Goal: Information Seeking & Learning: Learn about a topic

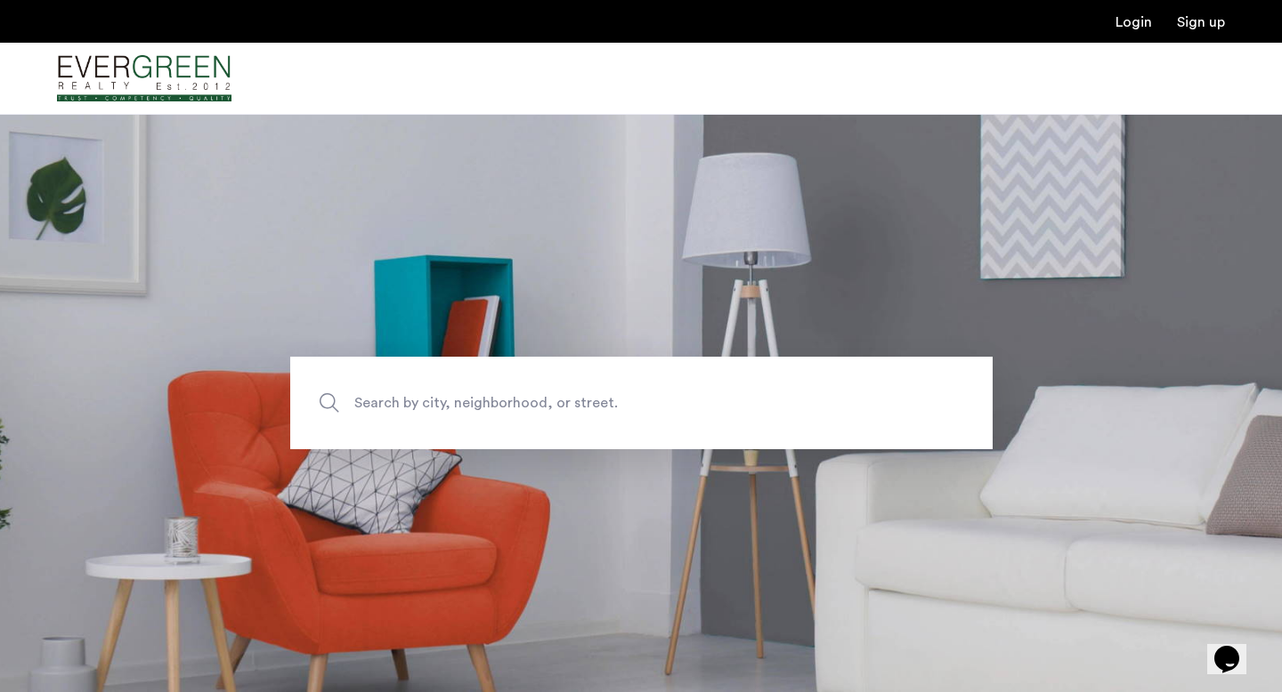
click at [438, 405] on span "Search by city, neighborhood, or street." at bounding box center [599, 404] width 491 height 24
click at [438, 405] on input "Search by city, neighborhood, or street." at bounding box center [641, 403] width 702 height 93
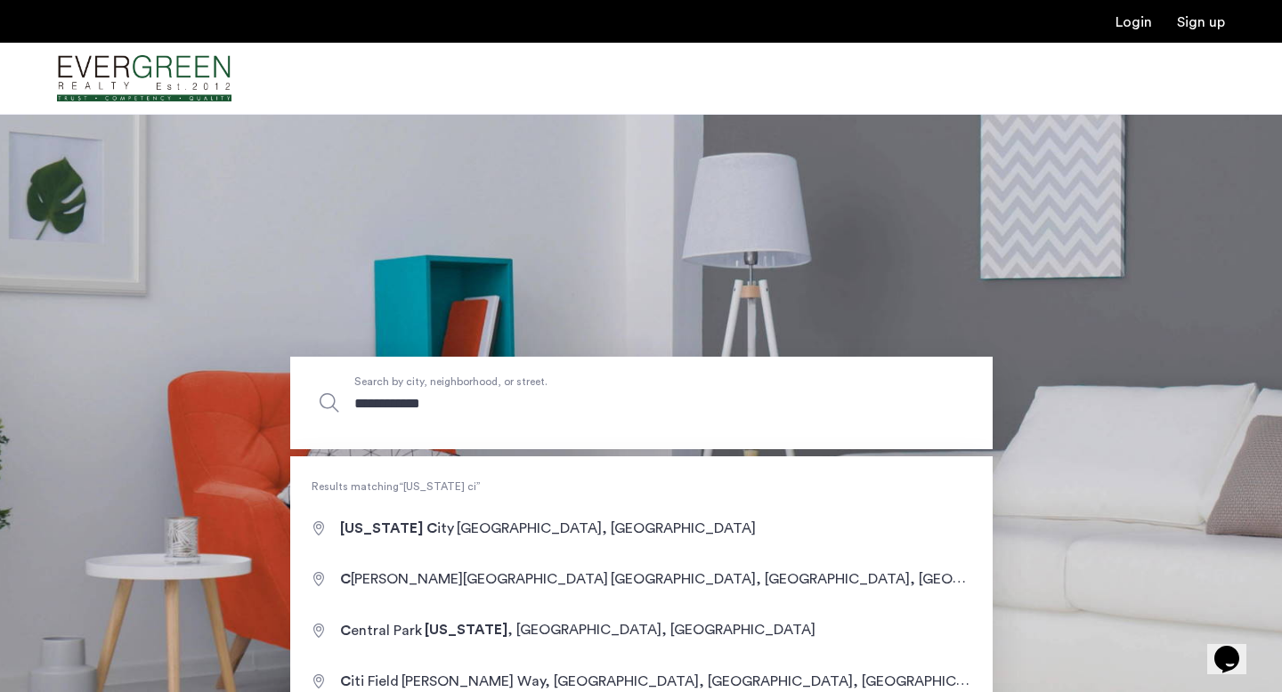
type input "**********"
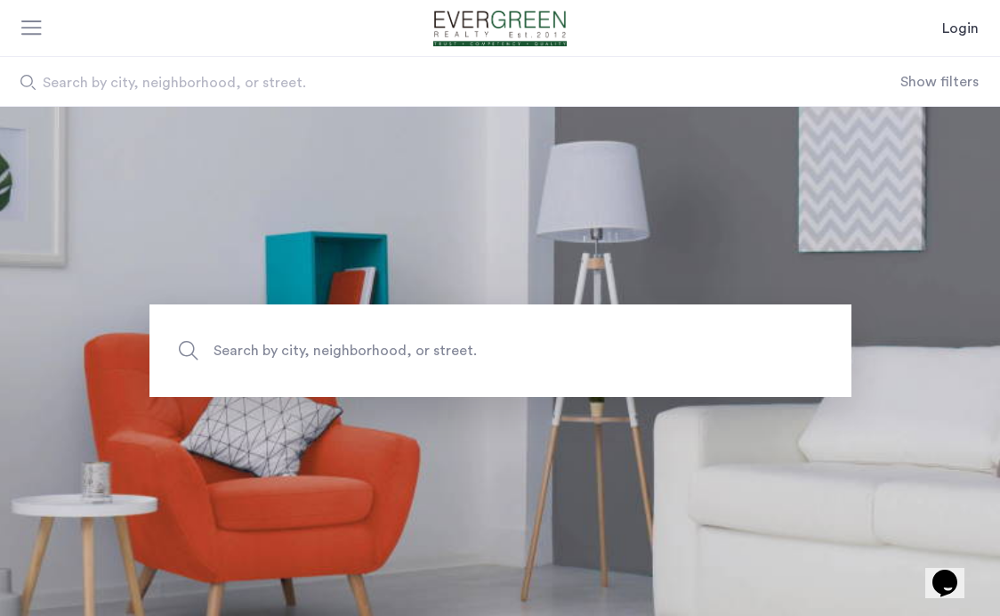
click at [35, 36] on div at bounding box center [32, 29] width 22 height 18
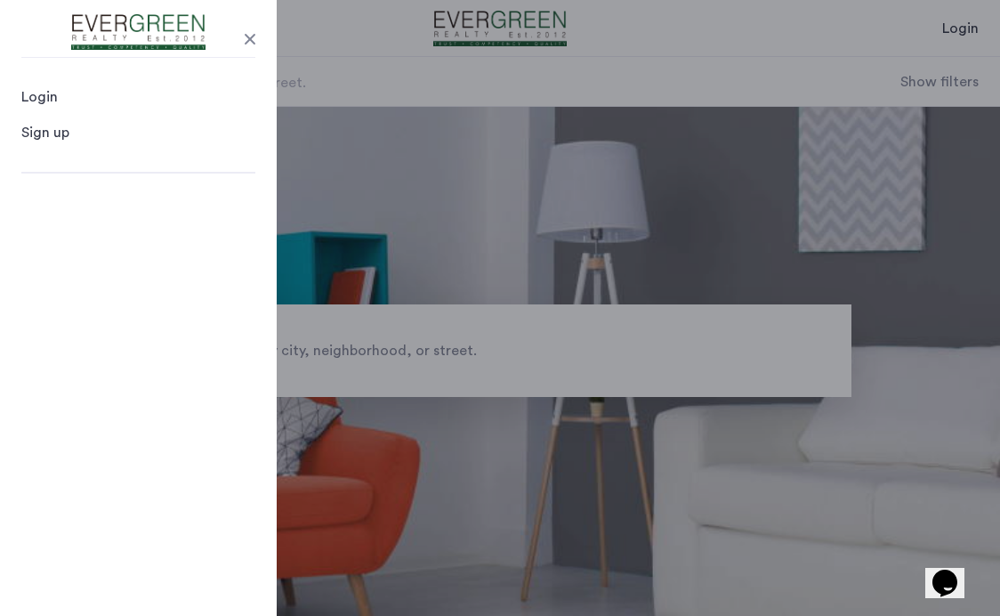
click at [466, 172] on app-root "Login Login Sign up Search by city, neighborhood, or street. Show filters Price…" at bounding box center [500, 431] width 1000 height 862
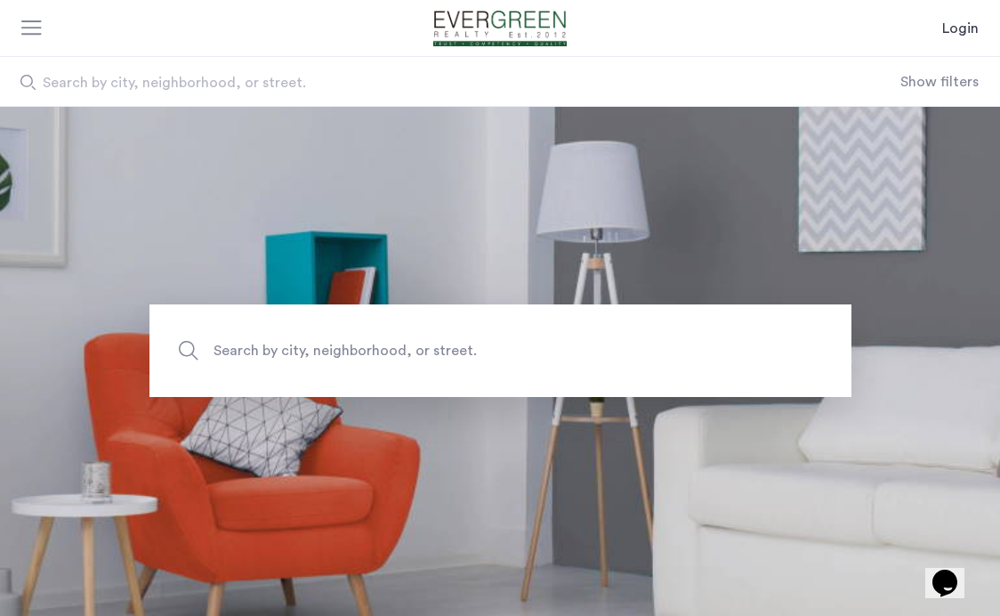
click at [370, 349] on span "Search by city, neighborhood, or street." at bounding box center [459, 351] width 491 height 24
click at [370, 349] on input "Search by city, neighborhood, or street." at bounding box center [501, 350] width 702 height 93
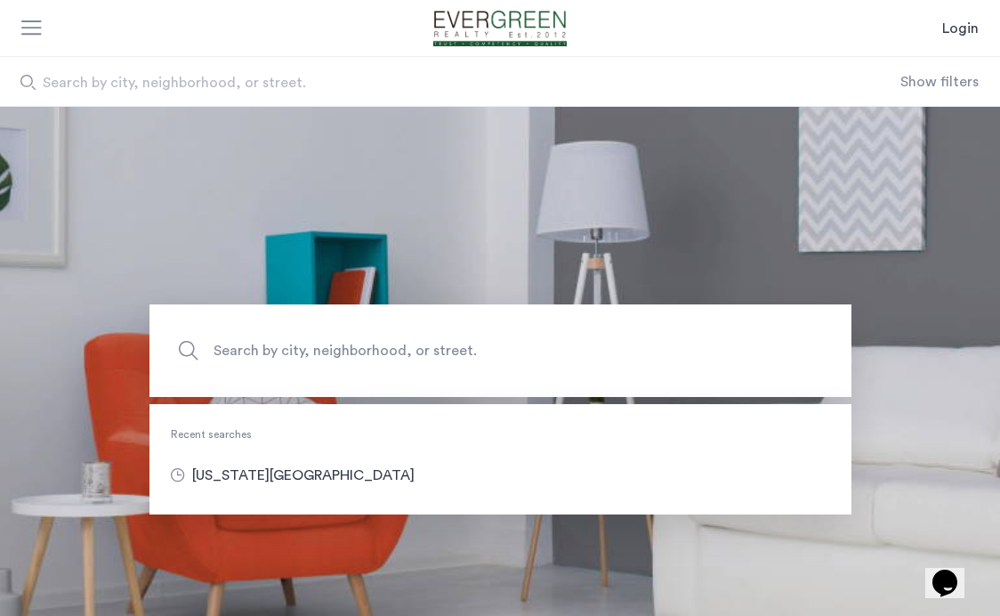
type input "**********"
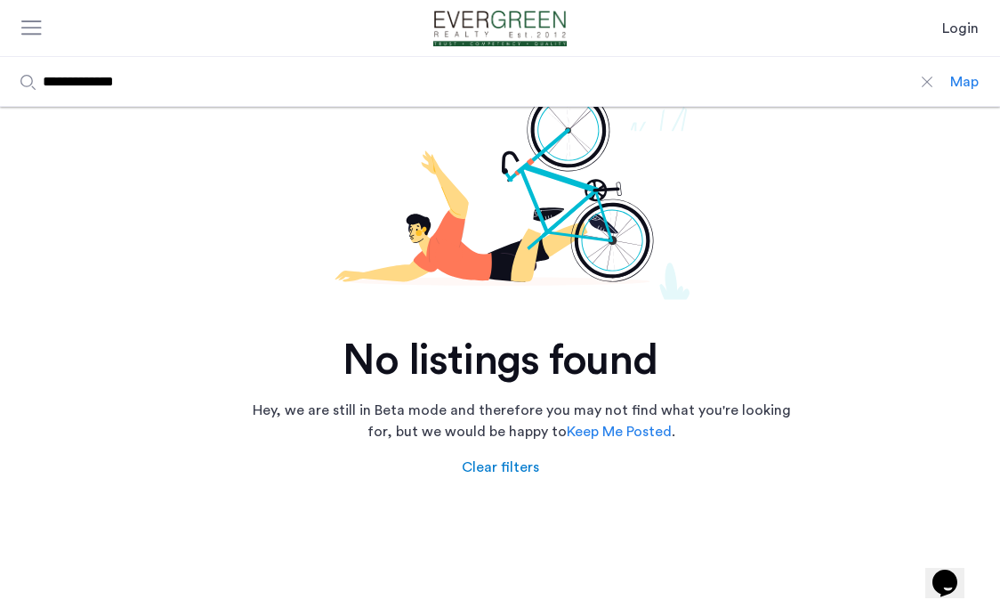
scroll to position [268, 0]
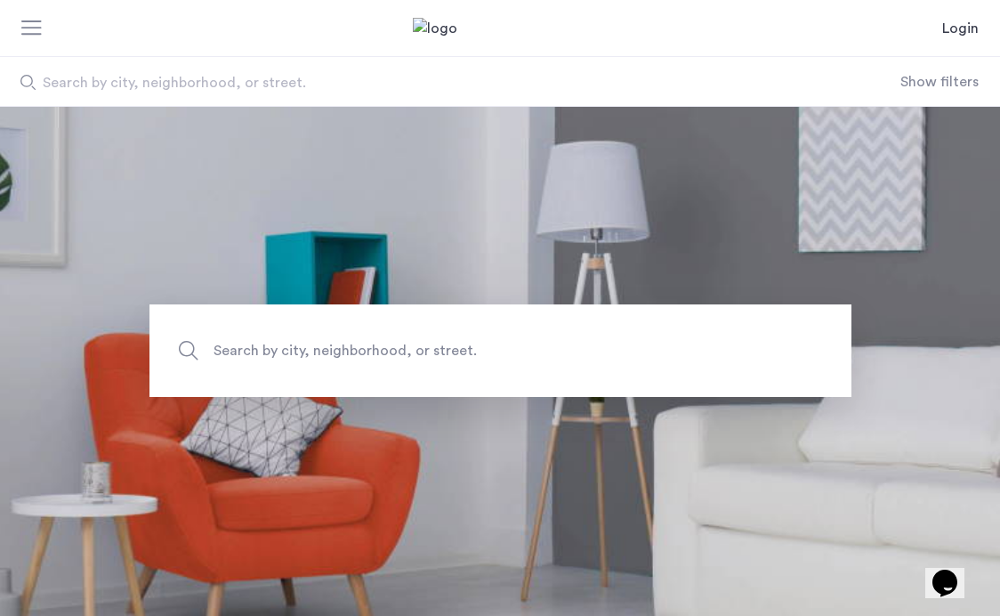
click at [914, 78] on button "Show filters" at bounding box center [940, 81] width 78 height 21
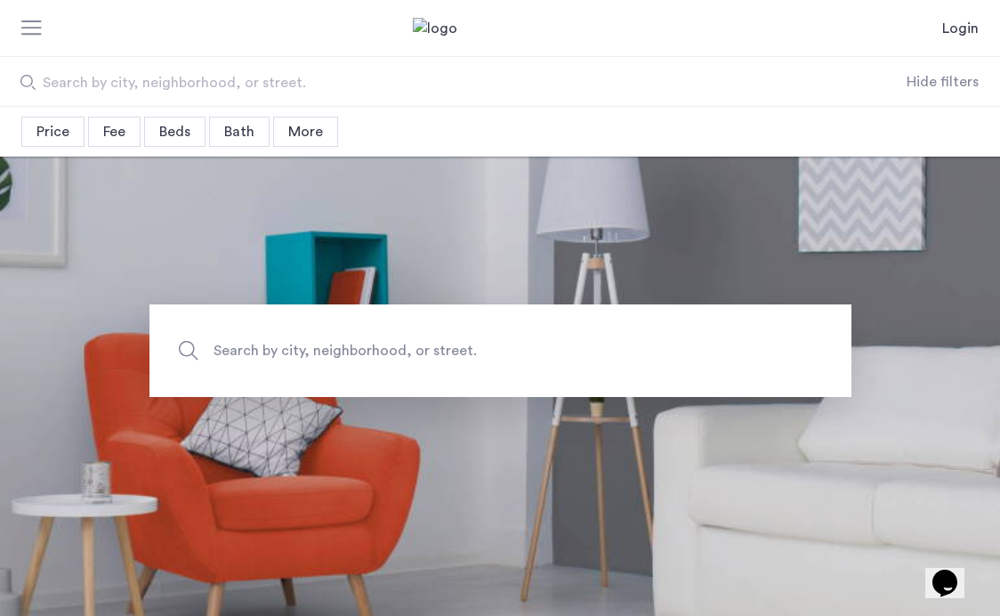
click at [166, 133] on div "Beds" at bounding box center [174, 132] width 61 height 30
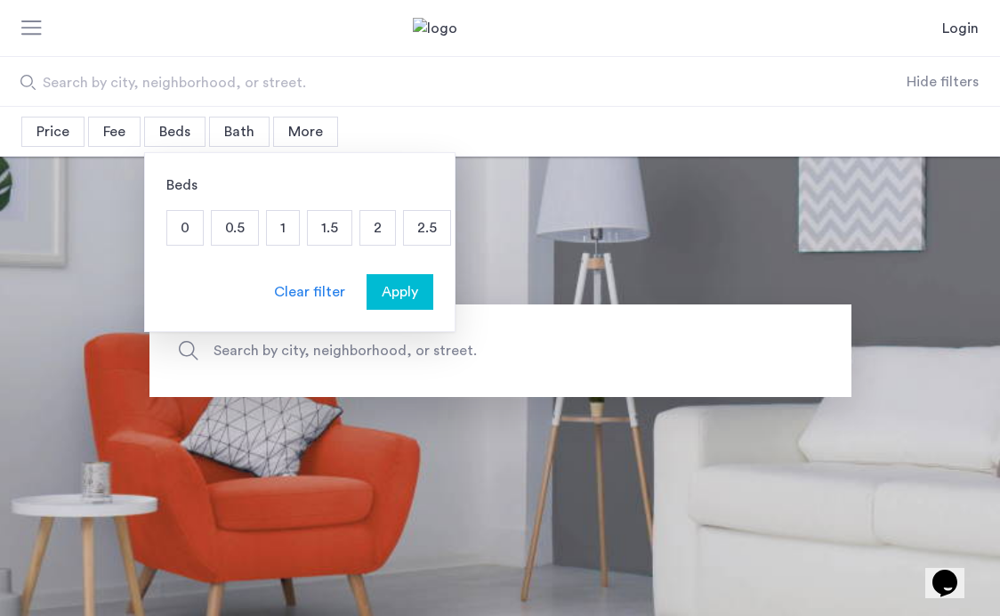
click at [62, 130] on div "Price" at bounding box center [52, 132] width 63 height 30
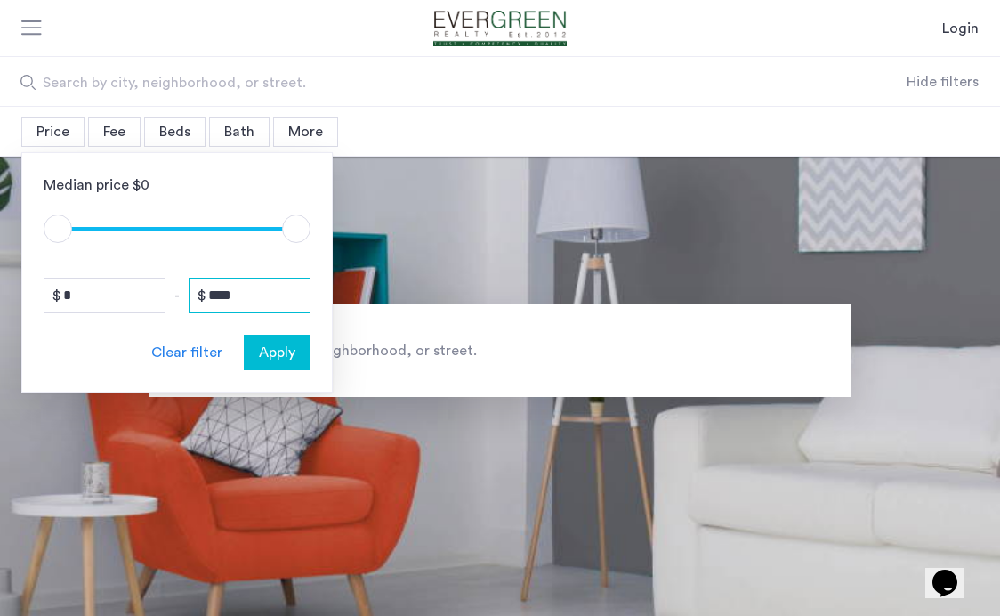
drag, startPoint x: 246, startPoint y: 293, endPoint x: 173, endPoint y: 292, distance: 73.0
click at [173, 292] on div "* - ****" at bounding box center [177, 296] width 267 height 36
type input "****"
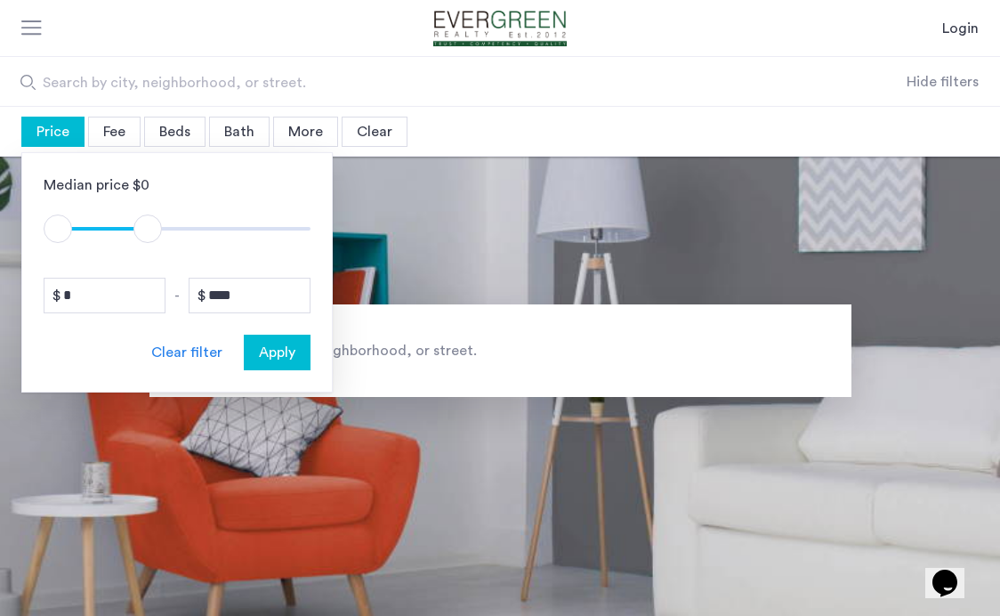
click at [296, 351] on div "Apply" at bounding box center [277, 352] width 56 height 21
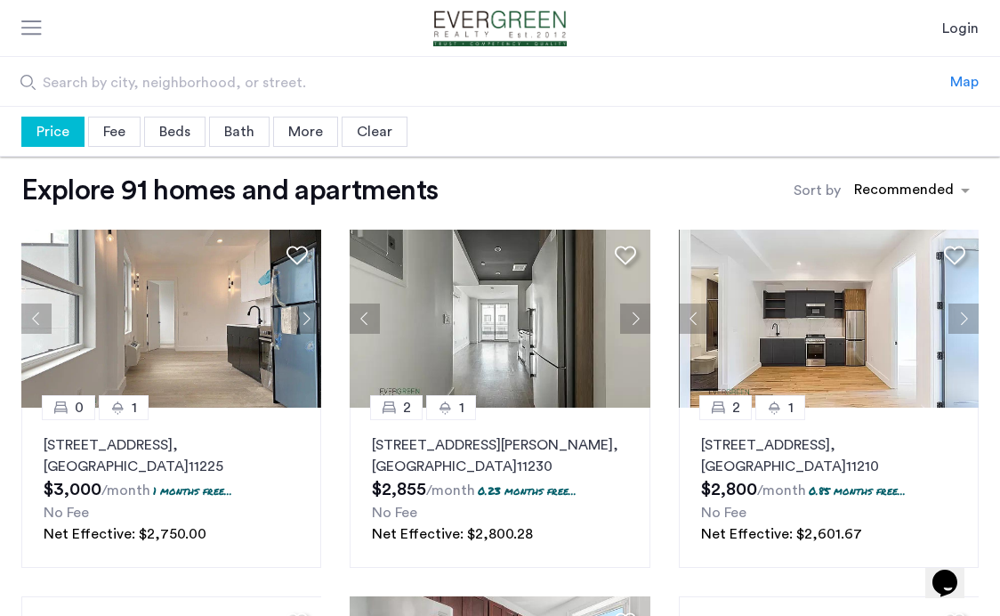
click at [182, 137] on div "Beds" at bounding box center [174, 132] width 61 height 30
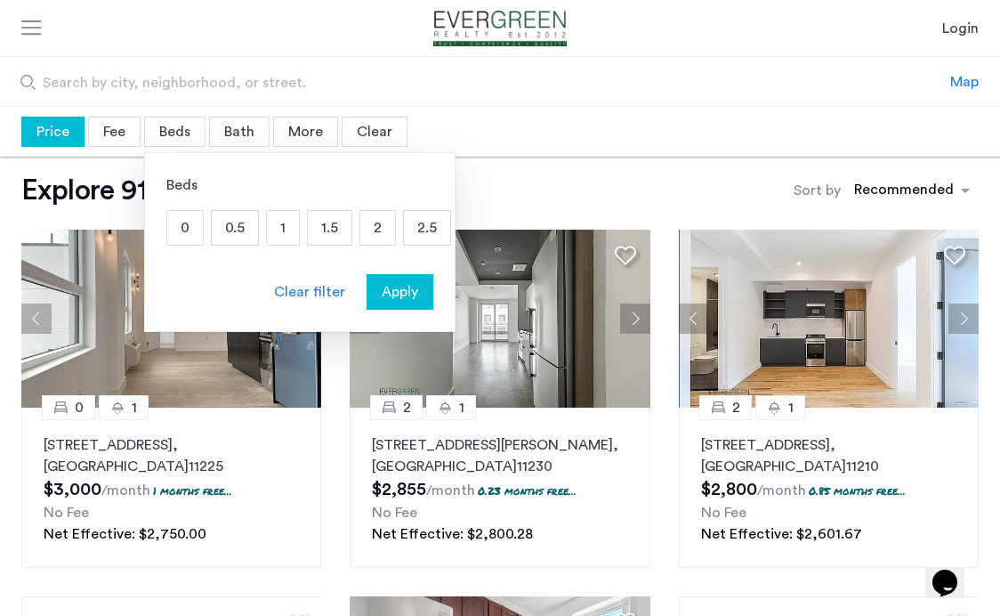
click at [280, 226] on p "1" at bounding box center [283, 228] width 32 height 34
click at [400, 286] on span "Apply" at bounding box center [400, 291] width 36 height 21
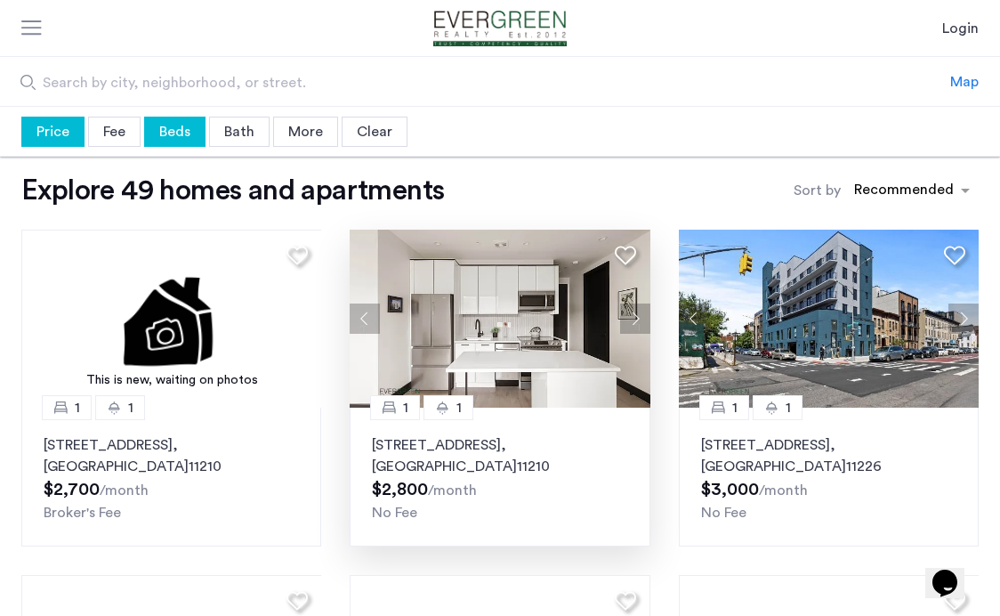
click at [633, 314] on button "Next apartment" at bounding box center [635, 319] width 30 height 30
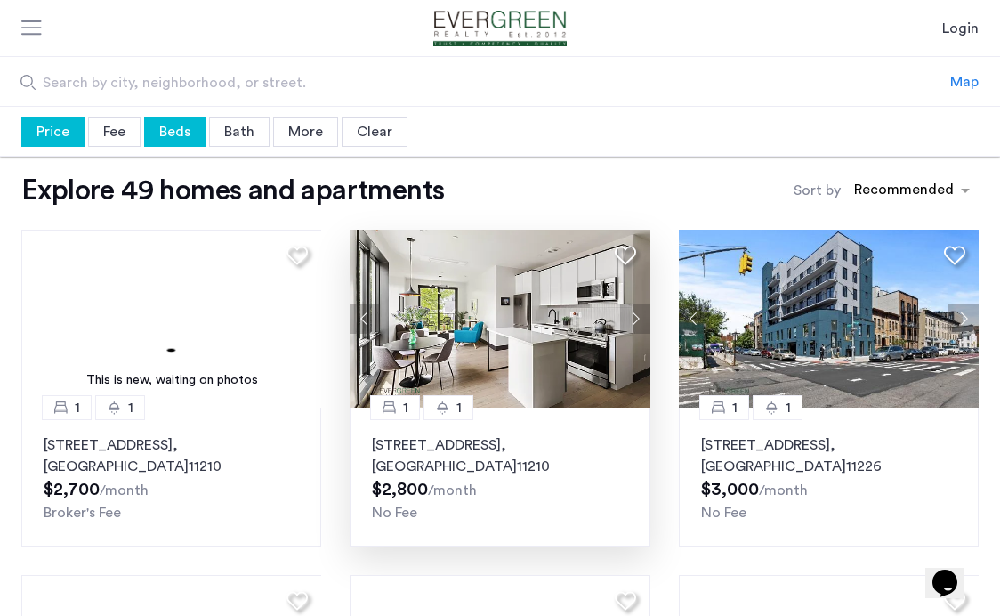
click at [633, 313] on button "Next apartment" at bounding box center [635, 319] width 30 height 30
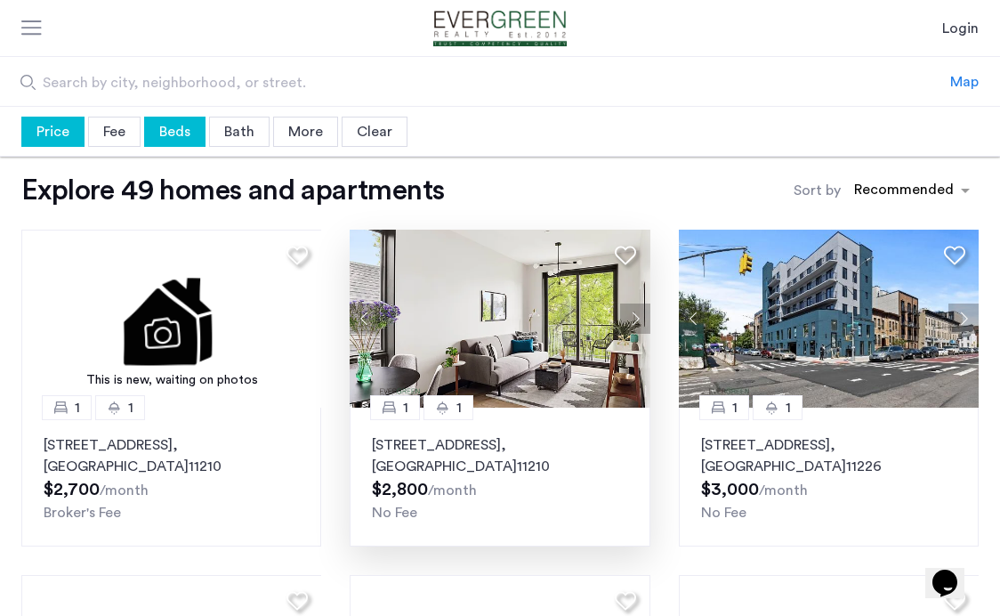
click at [633, 313] on button "Next apartment" at bounding box center [635, 319] width 30 height 30
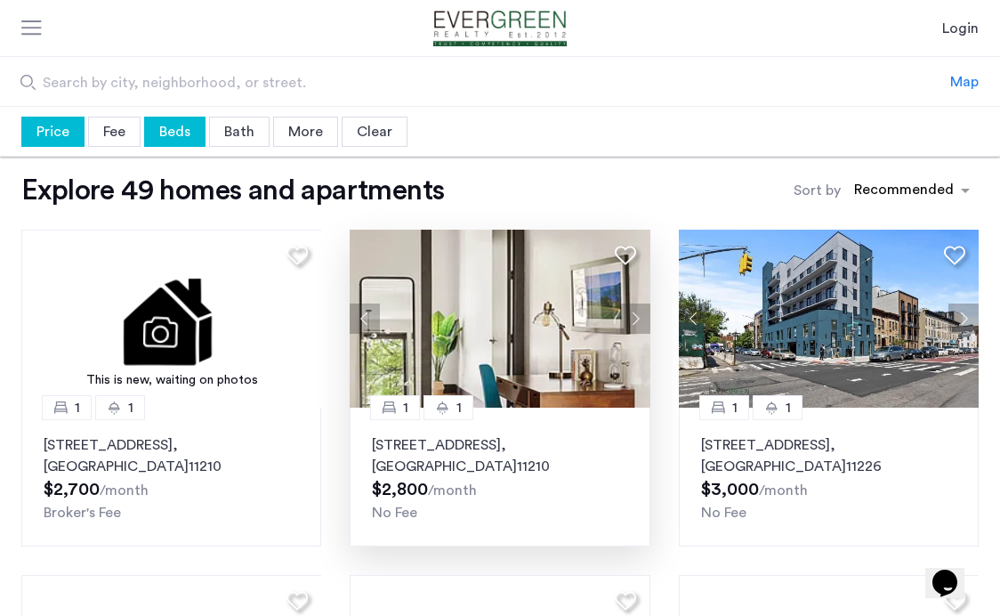
click at [537, 338] on img at bounding box center [500, 319] width 301 height 178
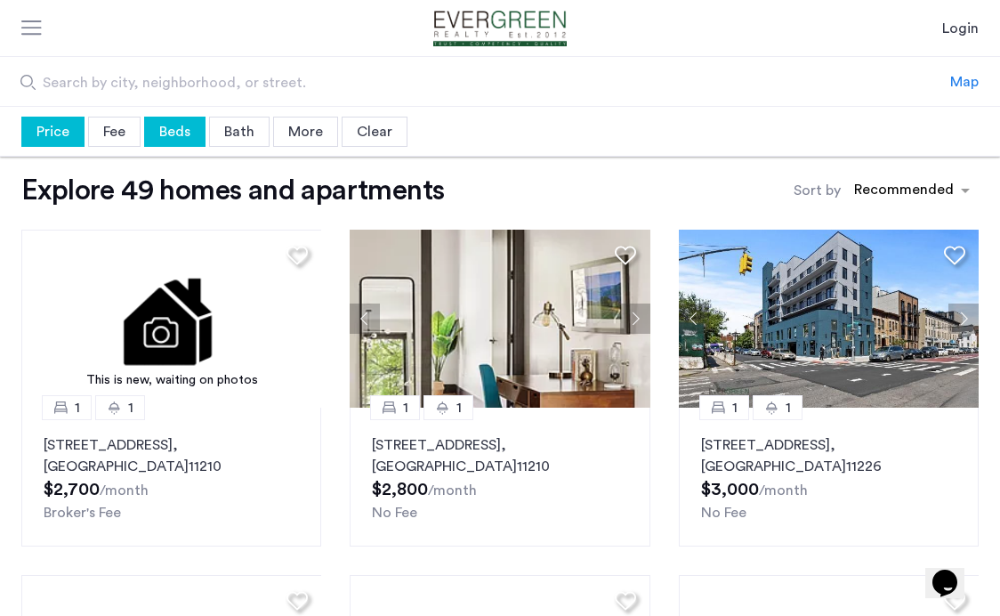
click at [965, 79] on div "Map" at bounding box center [965, 81] width 28 height 21
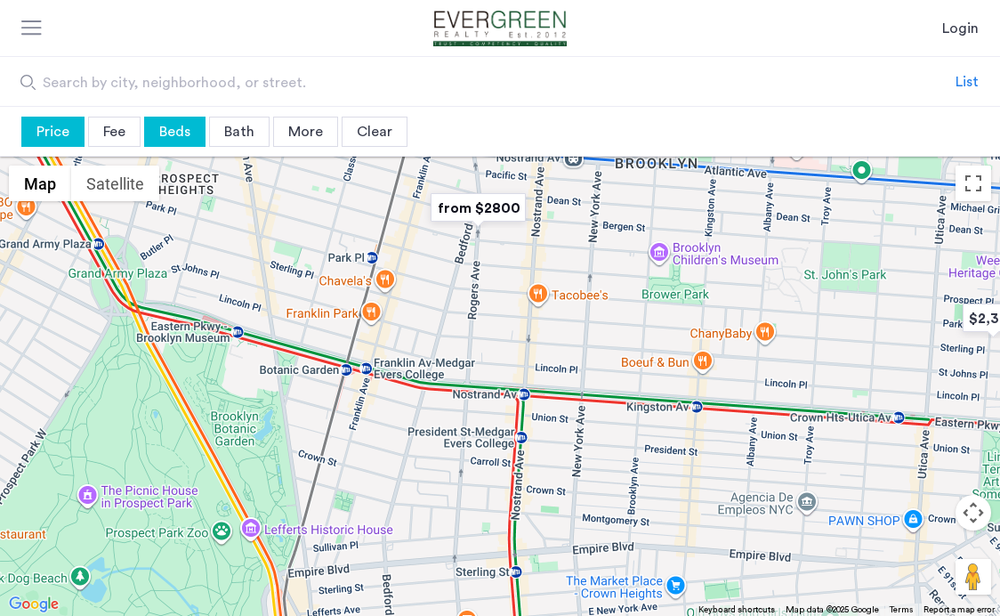
click at [499, 206] on img "from $2800" at bounding box center [478, 208] width 109 height 40
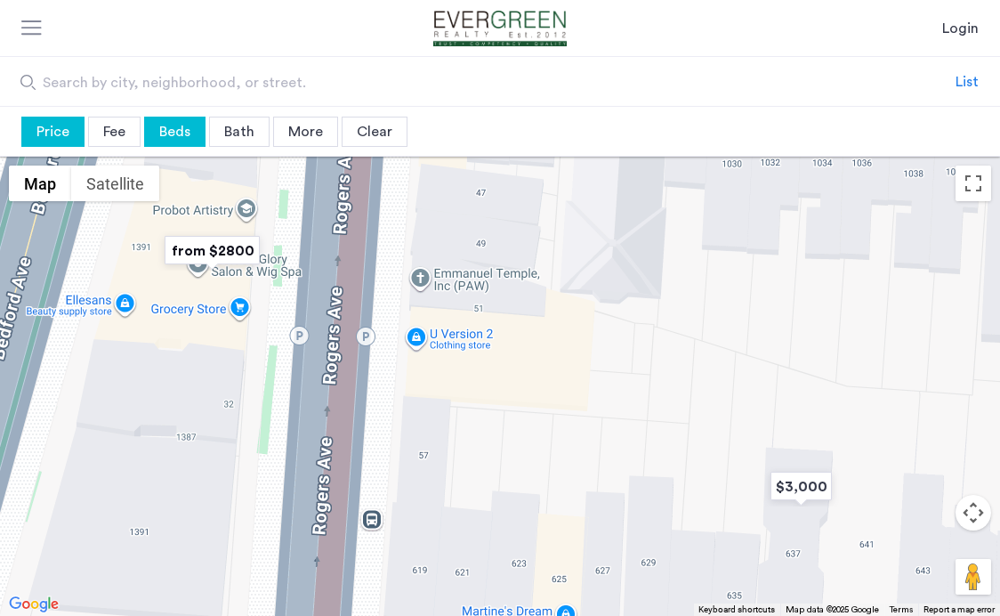
click at [225, 251] on img "from $2800" at bounding box center [212, 251] width 109 height 40
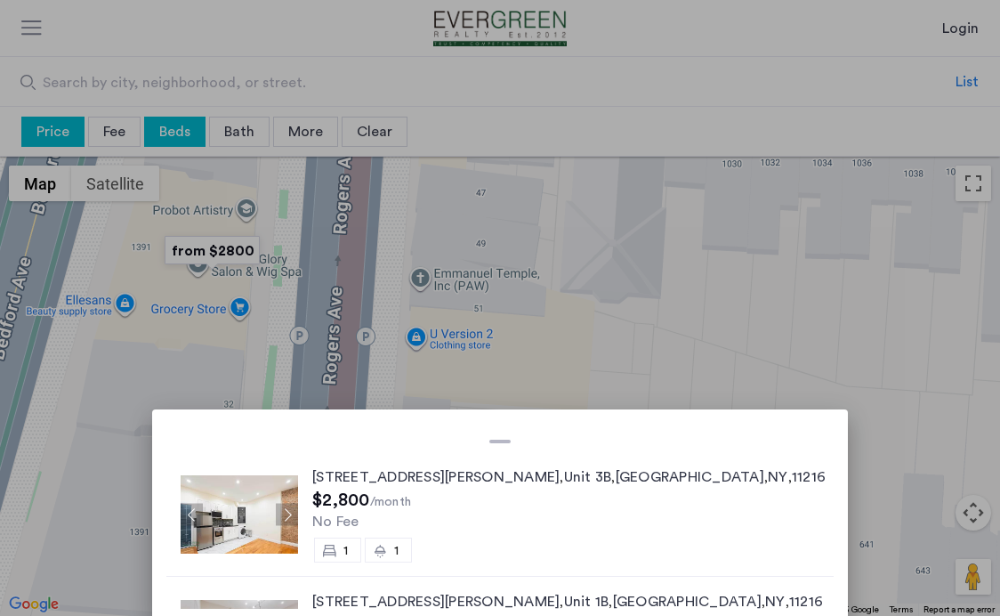
click at [298, 518] on img at bounding box center [239, 514] width 117 height 78
click at [819, 429] on div at bounding box center [500, 308] width 1000 height 616
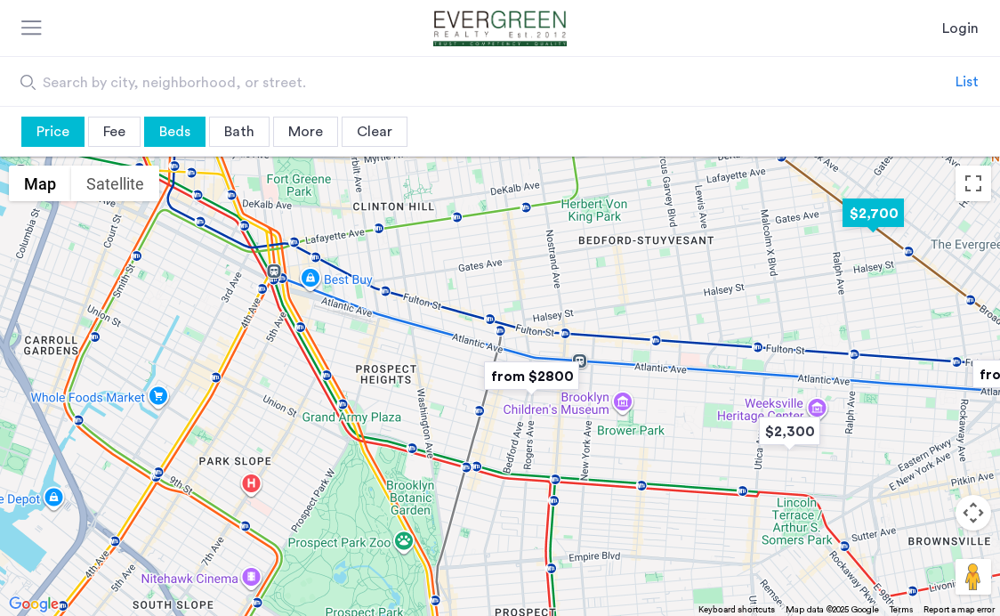
click at [883, 216] on img "$2,700" at bounding box center [874, 213] width 76 height 40
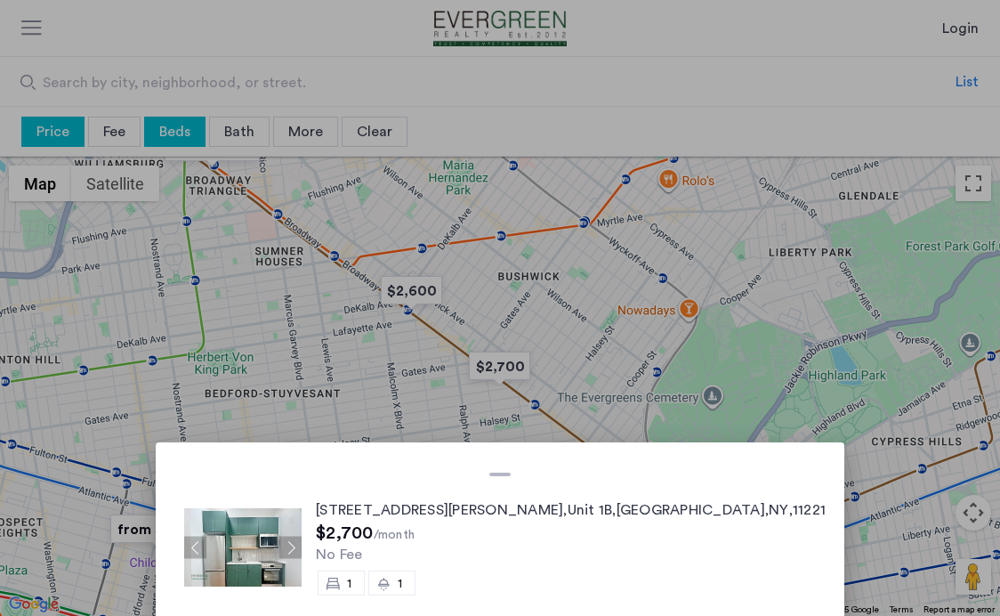
click at [579, 303] on div at bounding box center [500, 308] width 1000 height 616
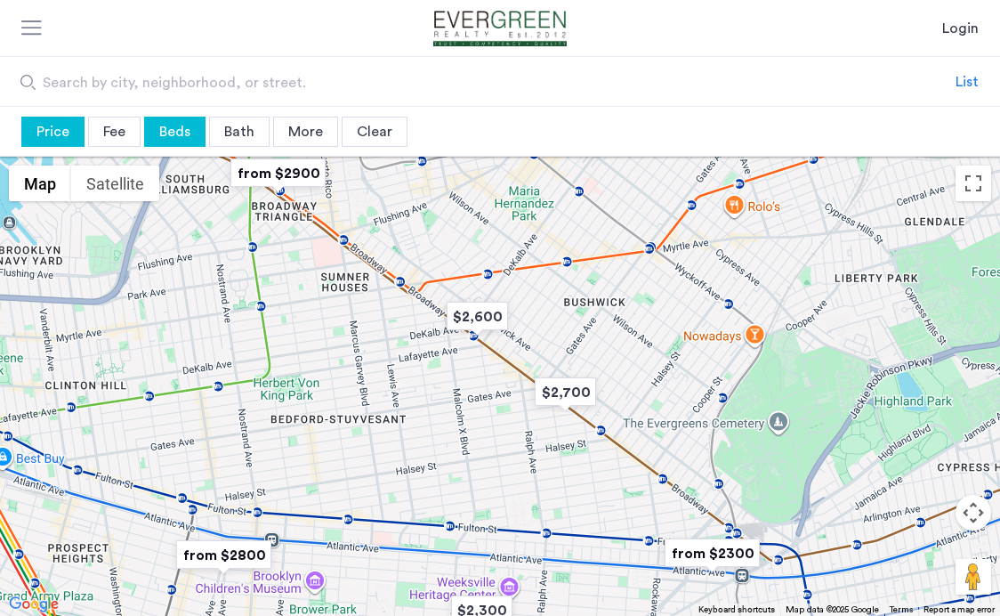
drag, startPoint x: 506, startPoint y: 293, endPoint x: 575, endPoint y: 320, distance: 74.4
click at [575, 320] on div at bounding box center [500, 386] width 1000 height 459
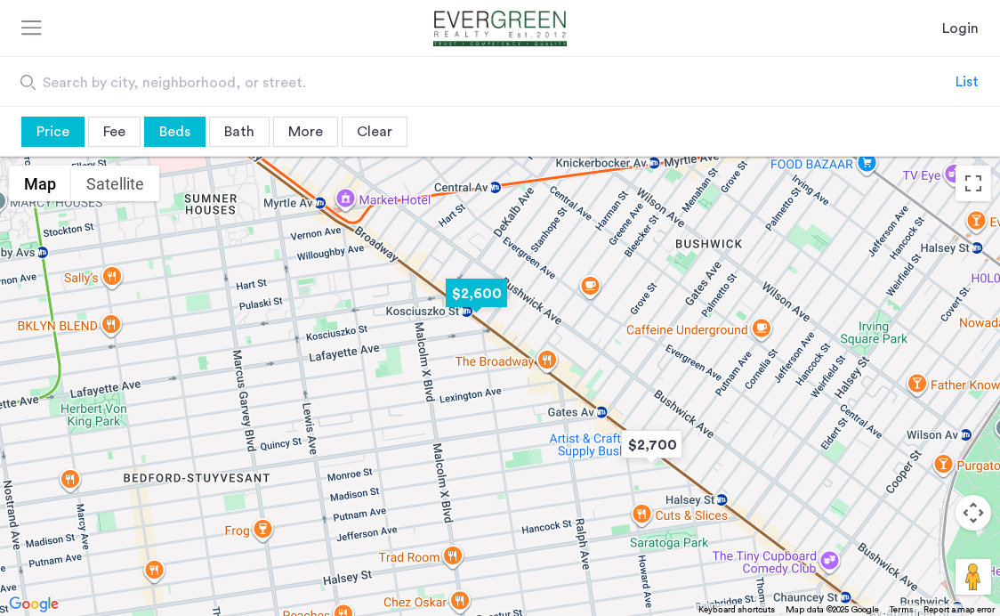
click at [483, 295] on img "$2,600" at bounding box center [477, 293] width 76 height 40
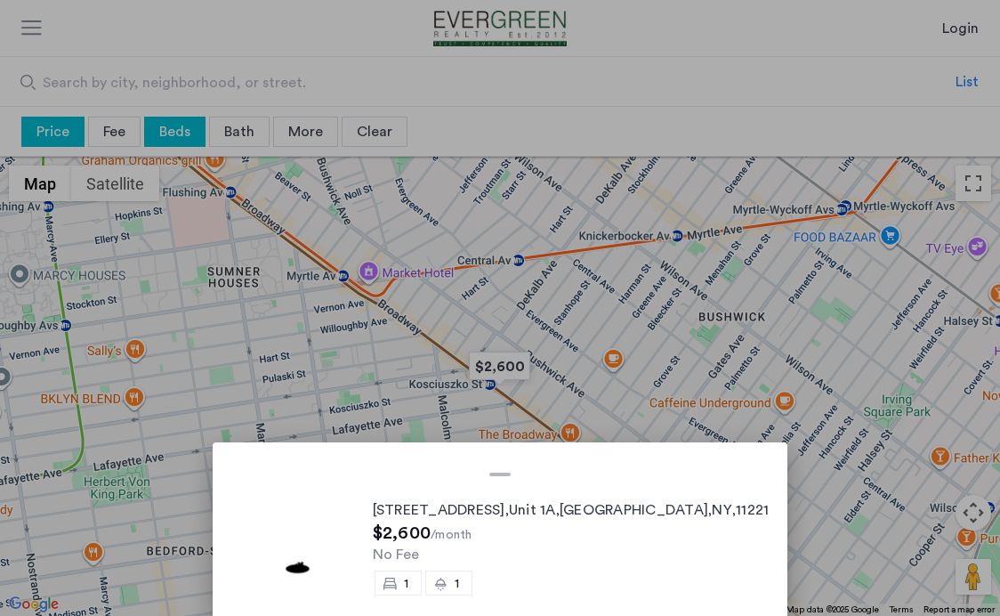
click at [355, 543] on img at bounding box center [299, 547] width 117 height 78
click at [688, 363] on div at bounding box center [500, 308] width 1000 height 616
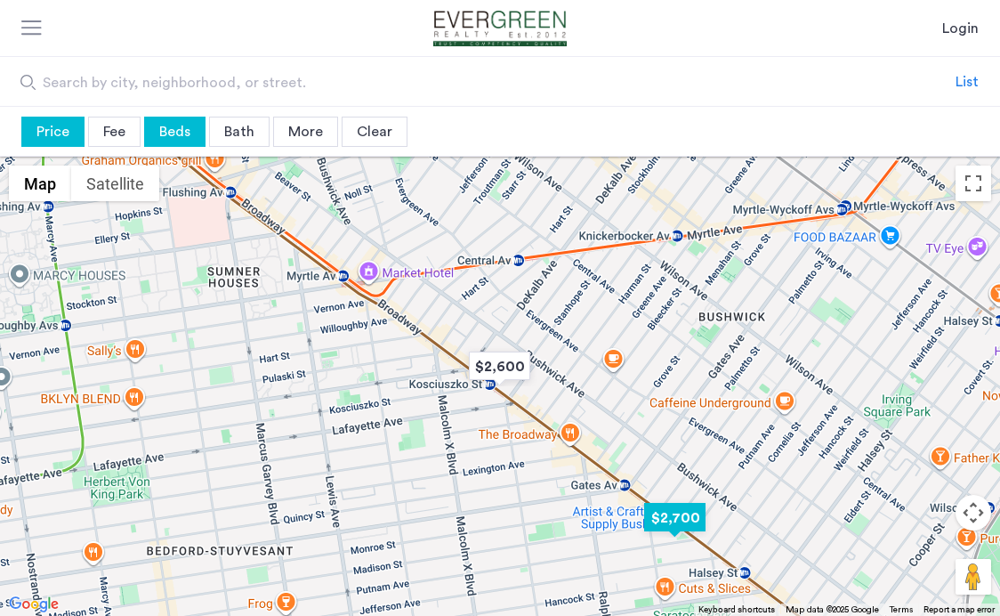
click at [670, 511] on img "$2,700" at bounding box center [675, 518] width 76 height 40
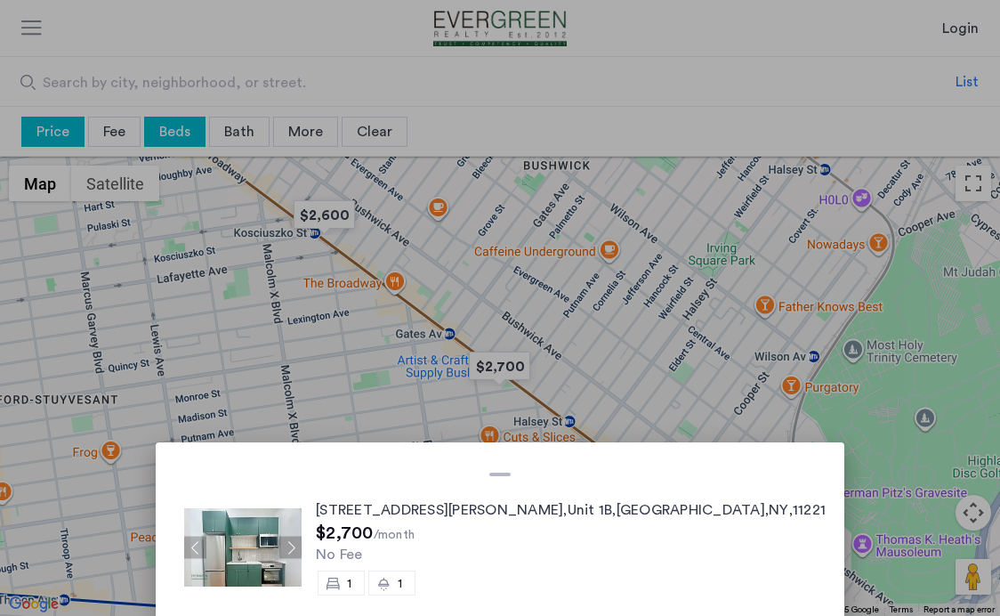
click at [302, 544] on img at bounding box center [242, 547] width 117 height 78
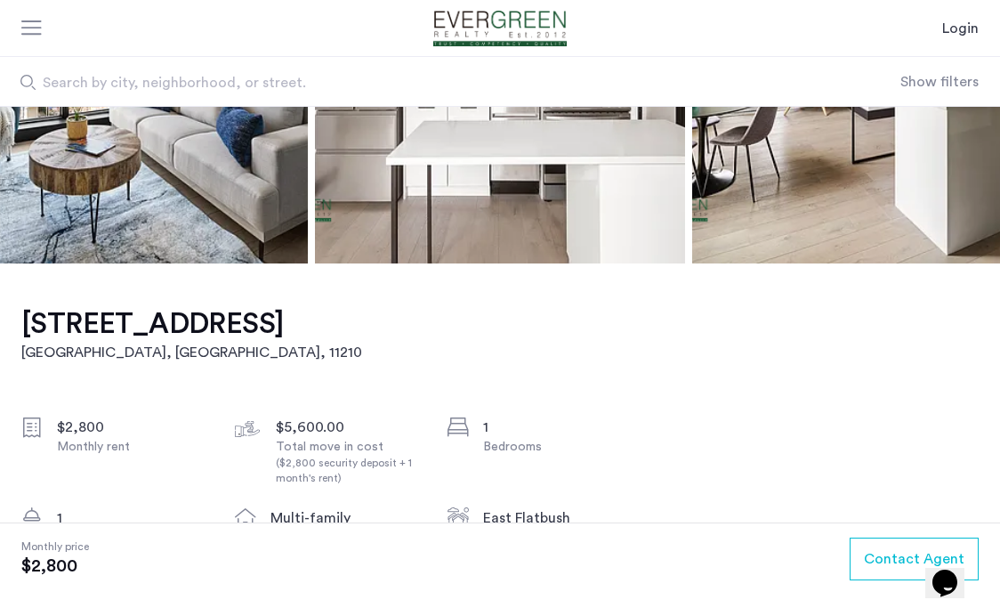
scroll to position [267, 0]
drag, startPoint x: 18, startPoint y: 318, endPoint x: 266, endPoint y: 320, distance: 248.3
copy h1 "785 East 34th Street"
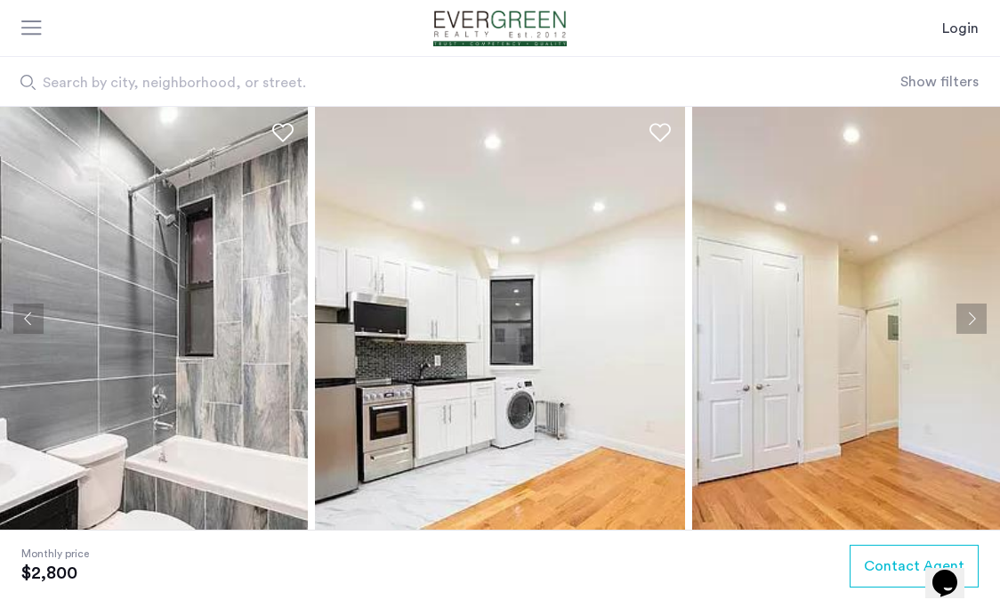
click at [972, 315] on button "Next apartment" at bounding box center [972, 319] width 30 height 30
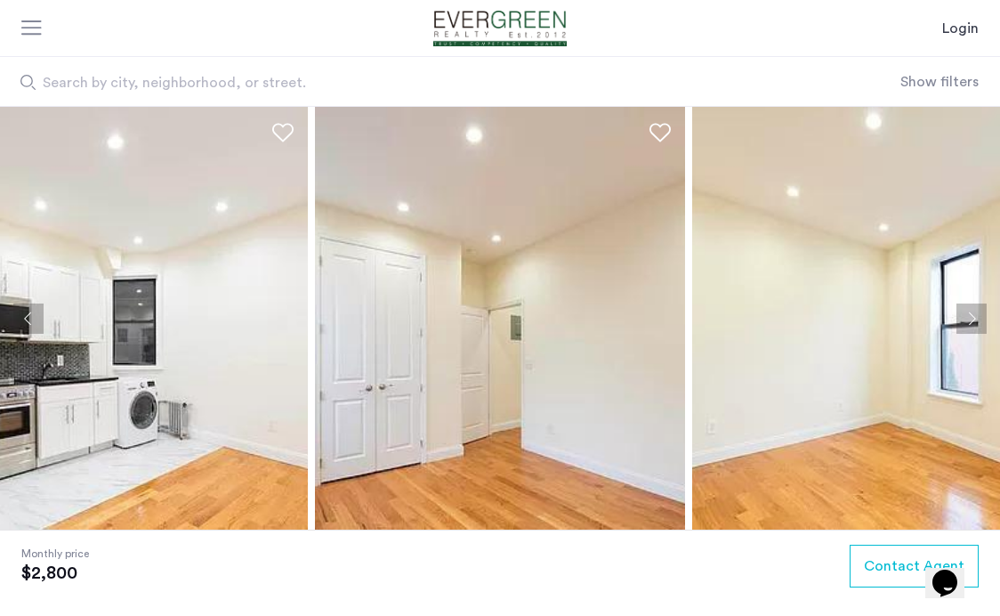
click at [972, 315] on button "Next apartment" at bounding box center [972, 319] width 30 height 30
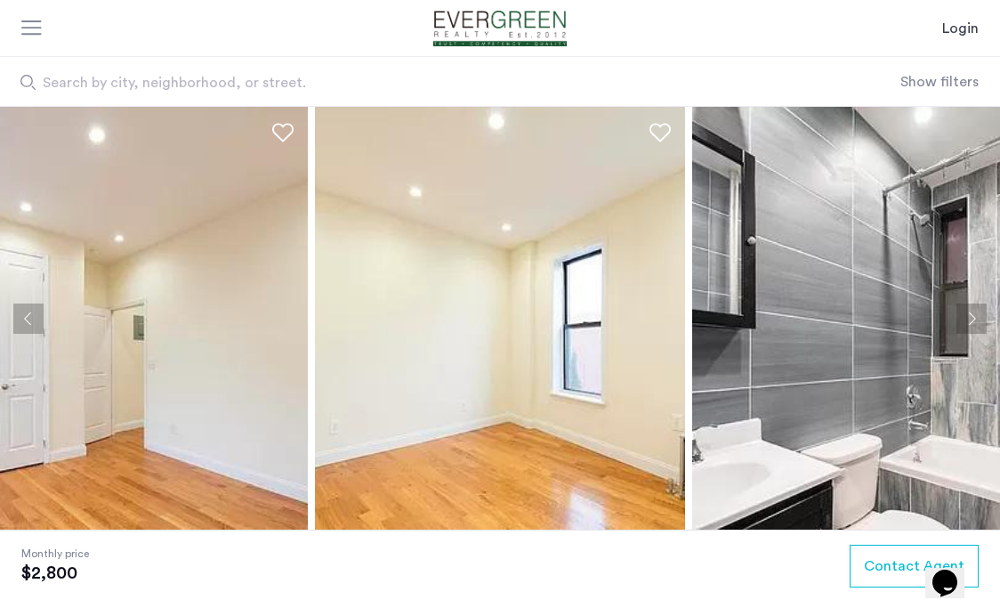
click at [972, 315] on button "Next apartment" at bounding box center [972, 319] width 30 height 30
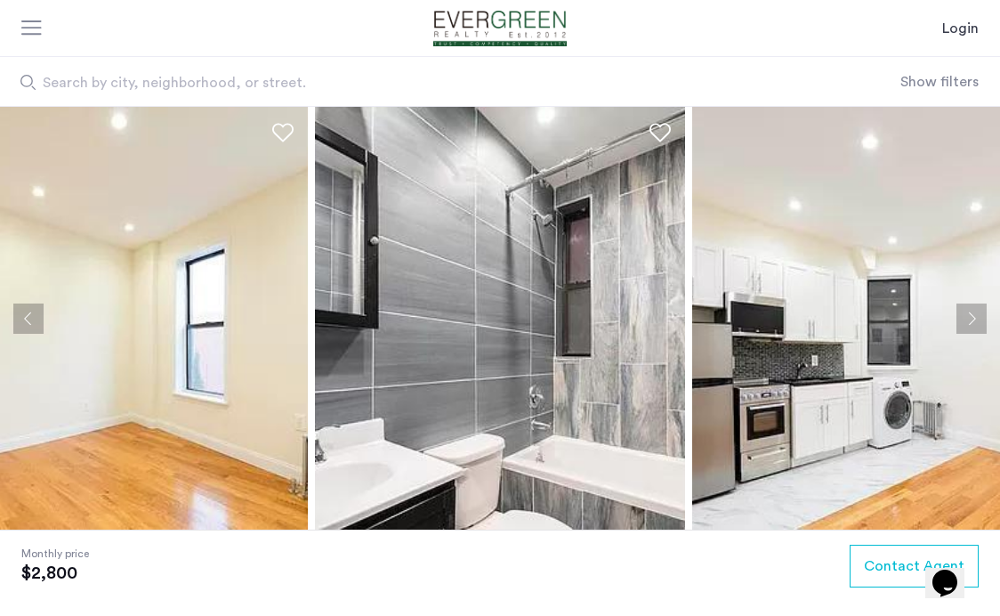
click at [972, 315] on button "Next apartment" at bounding box center [972, 319] width 30 height 30
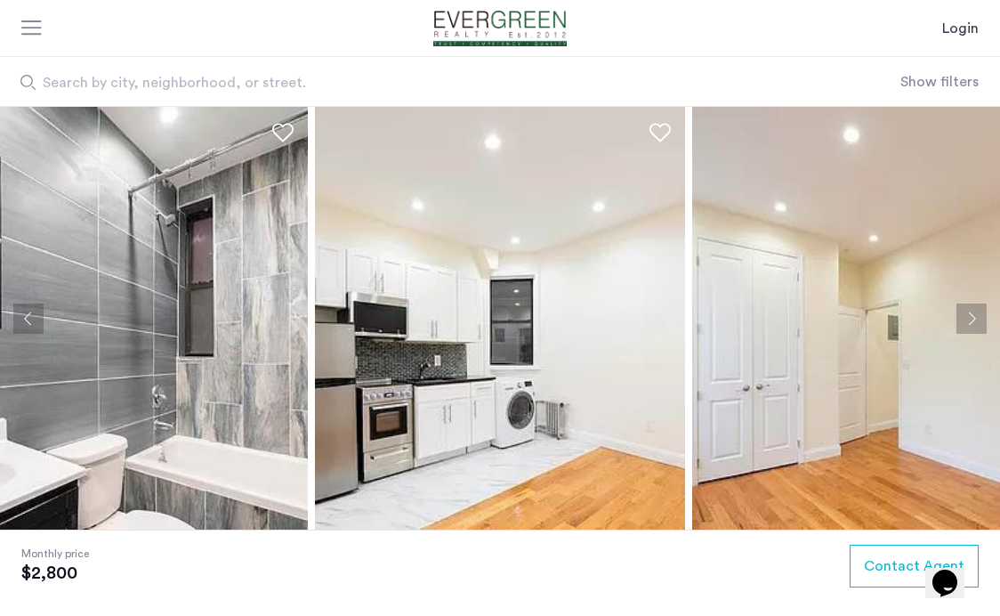
click at [972, 315] on button "Next apartment" at bounding box center [972, 319] width 30 height 30
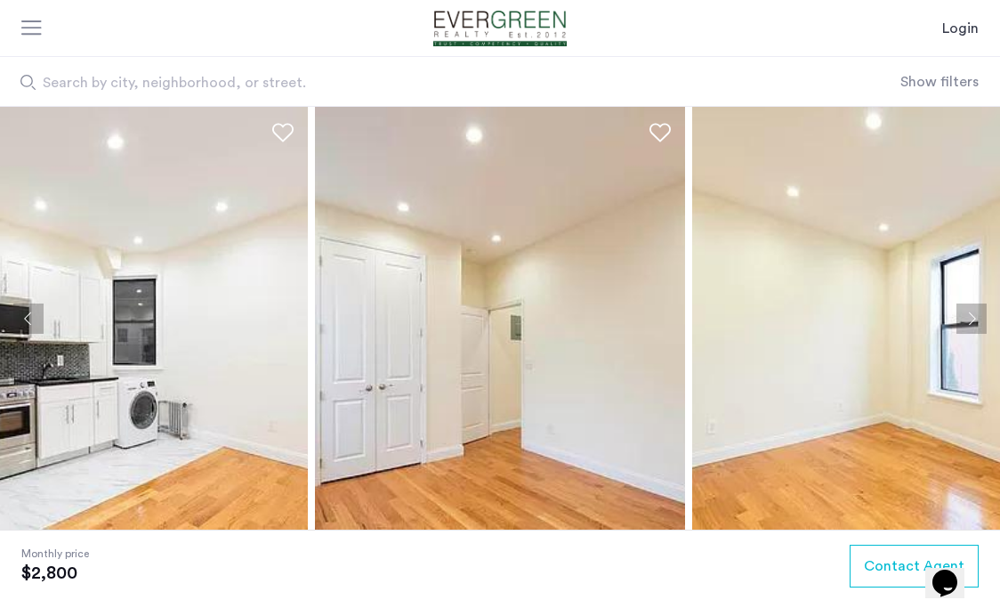
click at [972, 315] on button "Next apartment" at bounding box center [972, 319] width 30 height 30
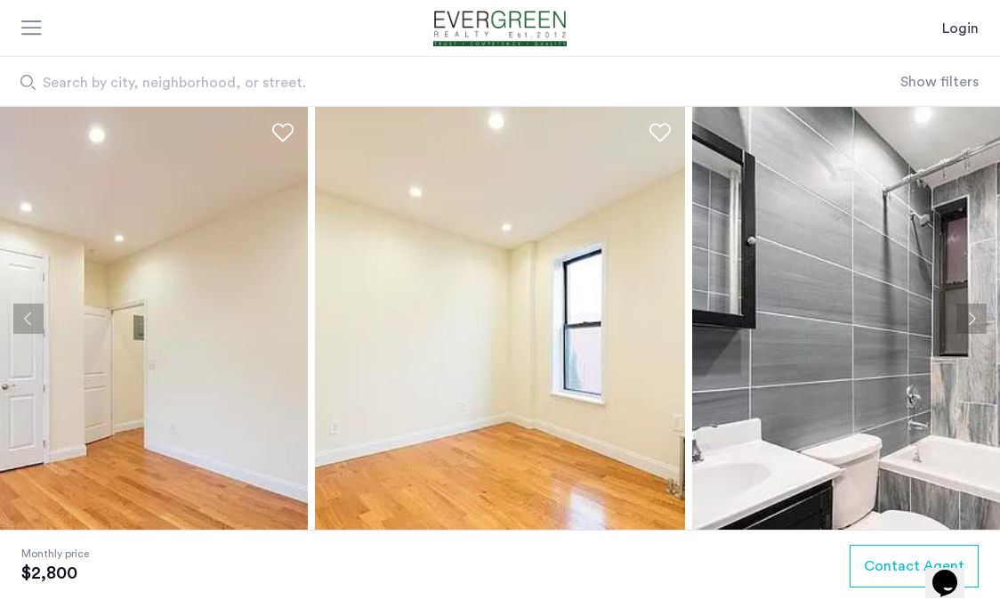
click at [972, 315] on button "Next apartment" at bounding box center [972, 319] width 30 height 30
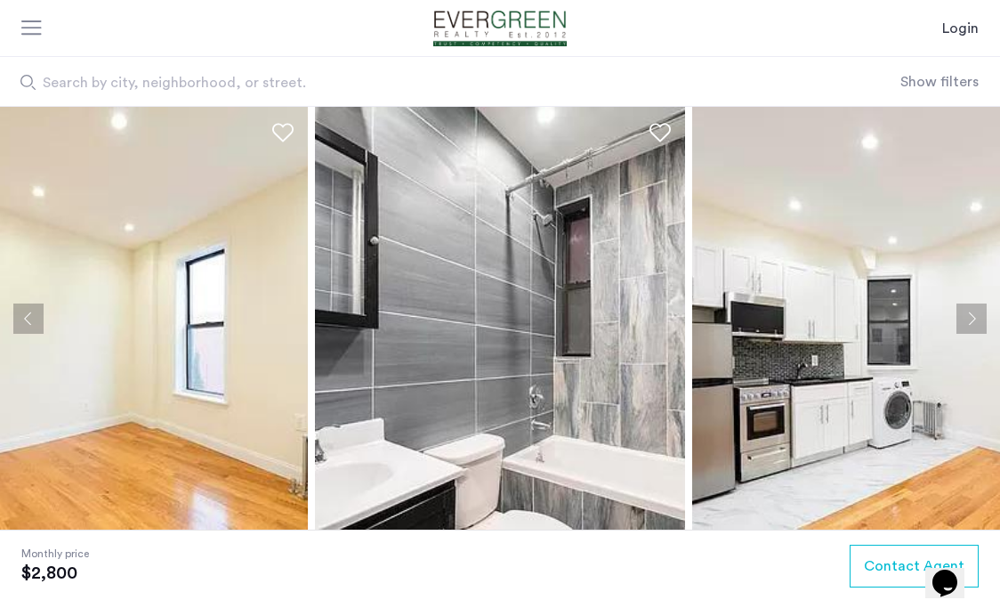
click at [972, 315] on button "Next apartment" at bounding box center [972, 319] width 30 height 30
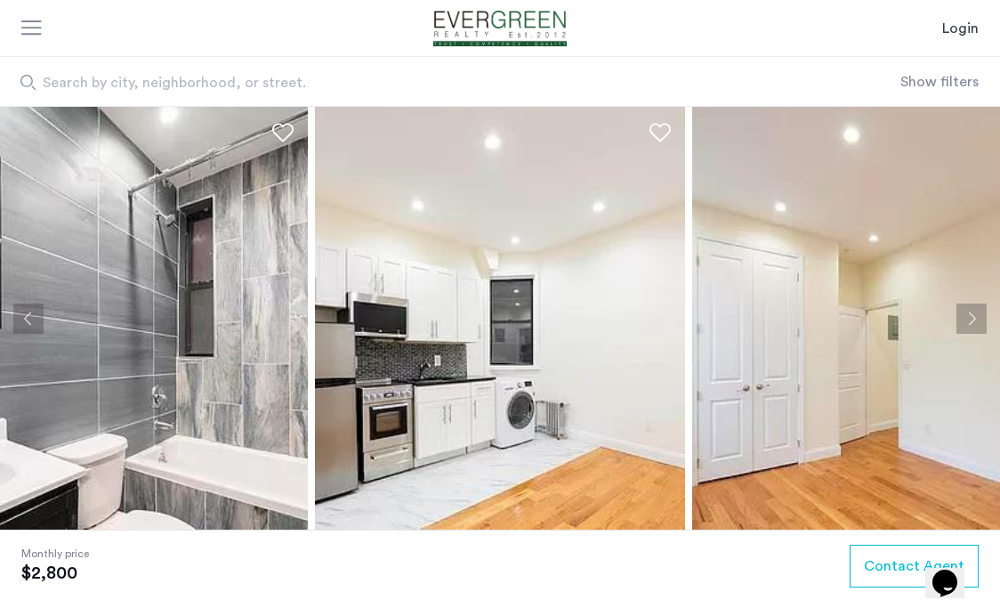
click at [972, 315] on button "Next apartment" at bounding box center [972, 319] width 30 height 30
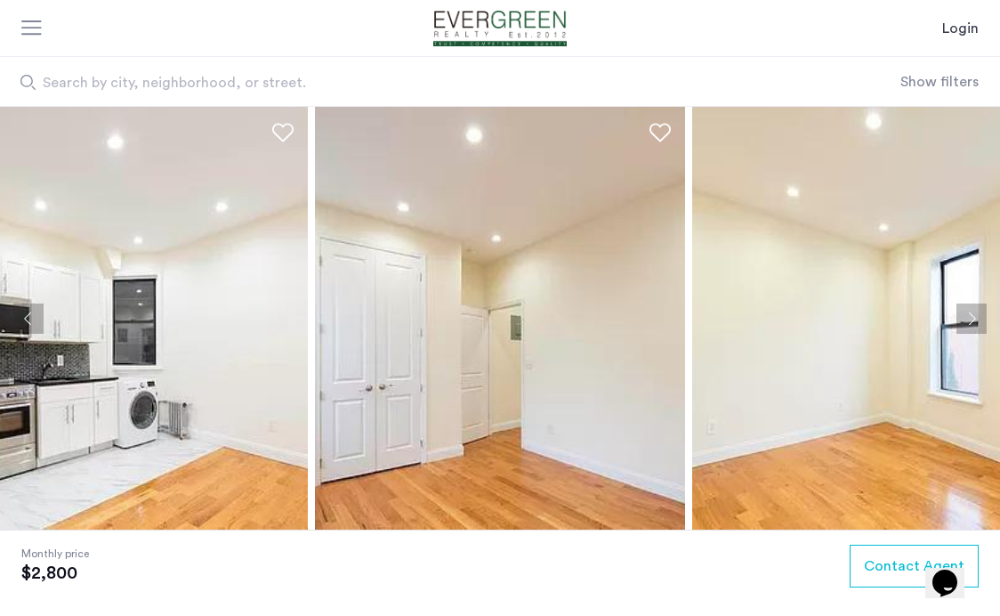
click at [972, 315] on button "Next apartment" at bounding box center [972, 319] width 30 height 30
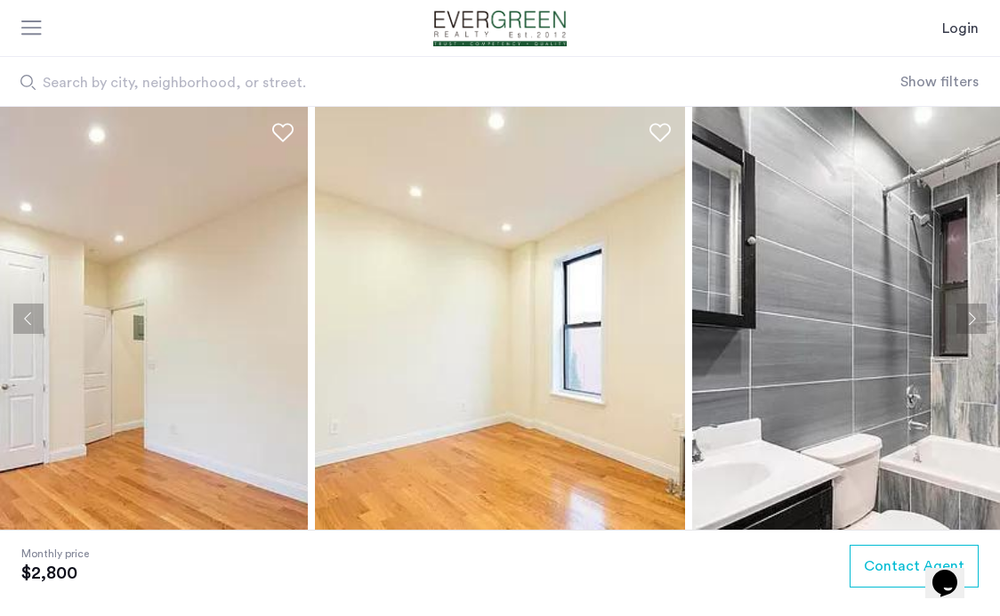
click at [972, 315] on button "Next apartment" at bounding box center [972, 319] width 30 height 30
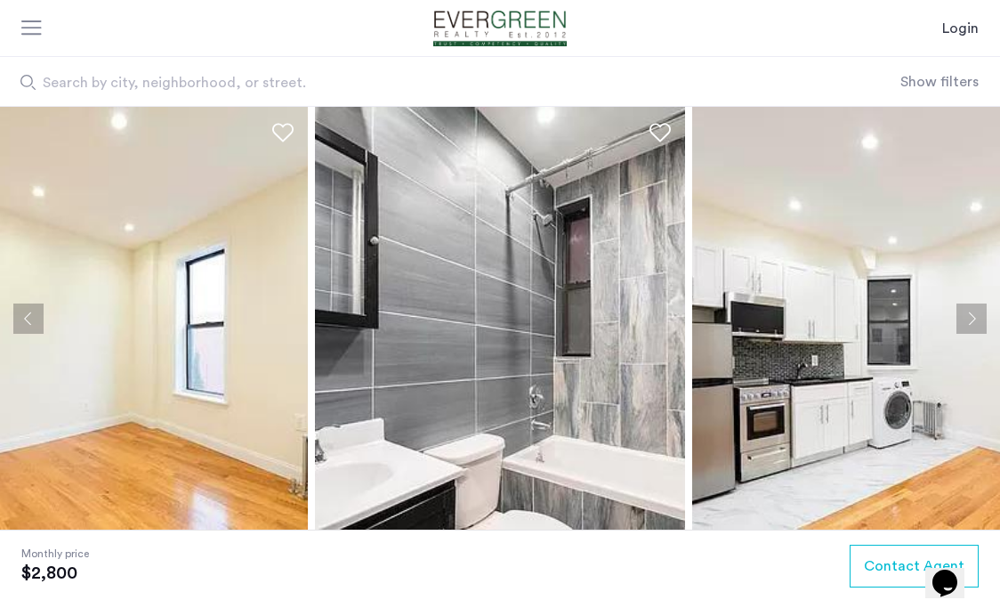
click at [972, 315] on button "Next apartment" at bounding box center [972, 319] width 30 height 30
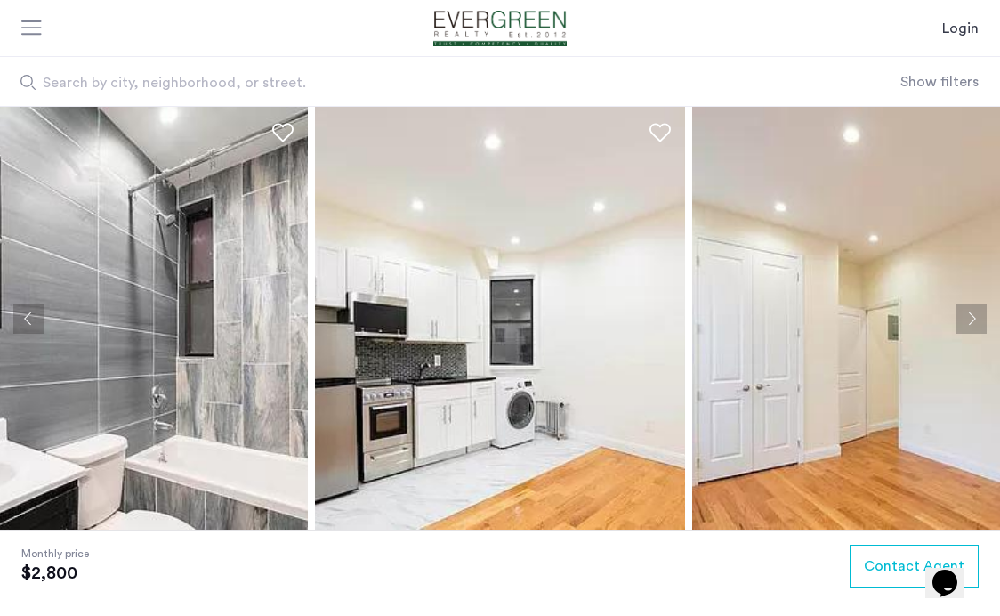
click at [973, 315] on button "Next apartment" at bounding box center [972, 319] width 30 height 30
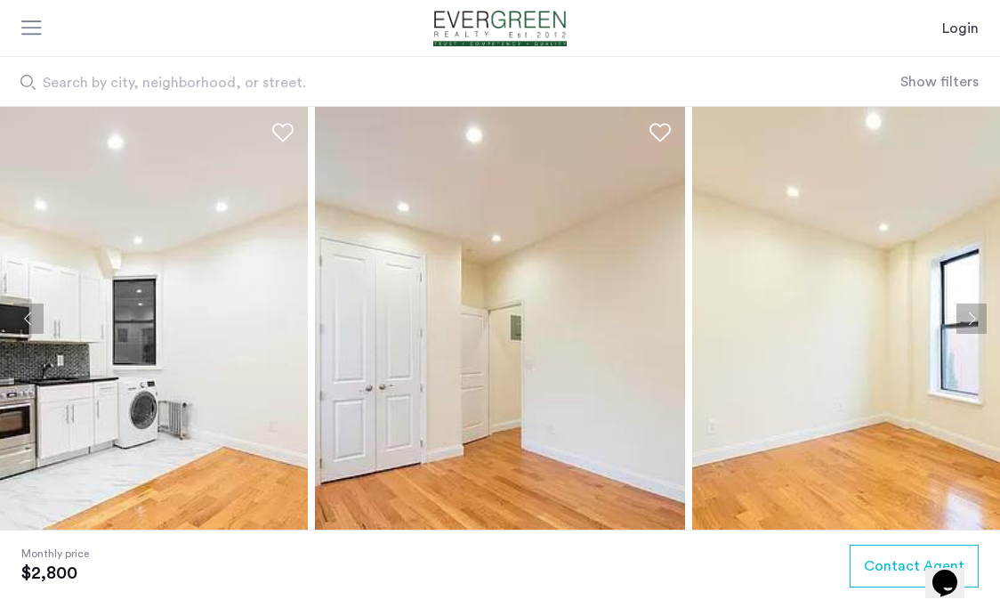
click at [973, 315] on button "Next apartment" at bounding box center [972, 319] width 30 height 30
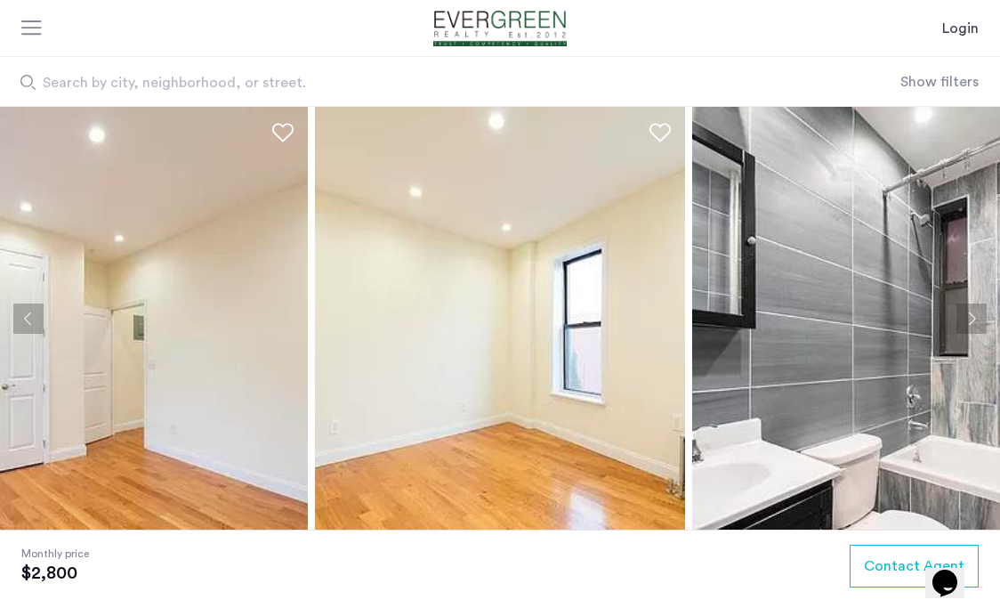
click at [973, 315] on button "Next apartment" at bounding box center [972, 319] width 30 height 30
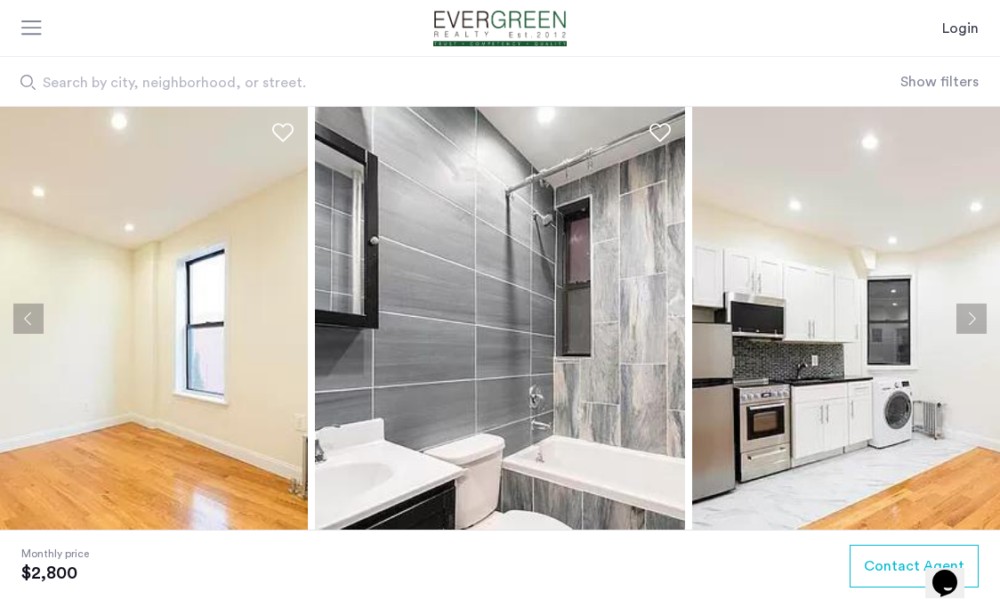
click at [973, 315] on button "Next apartment" at bounding box center [972, 319] width 30 height 30
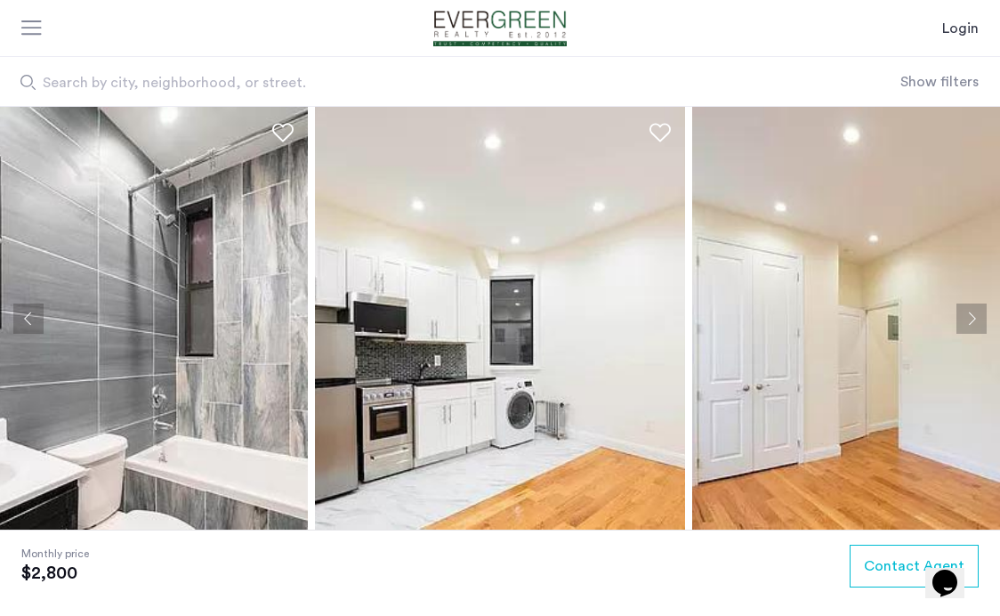
click at [973, 315] on button "Next apartment" at bounding box center [972, 319] width 30 height 30
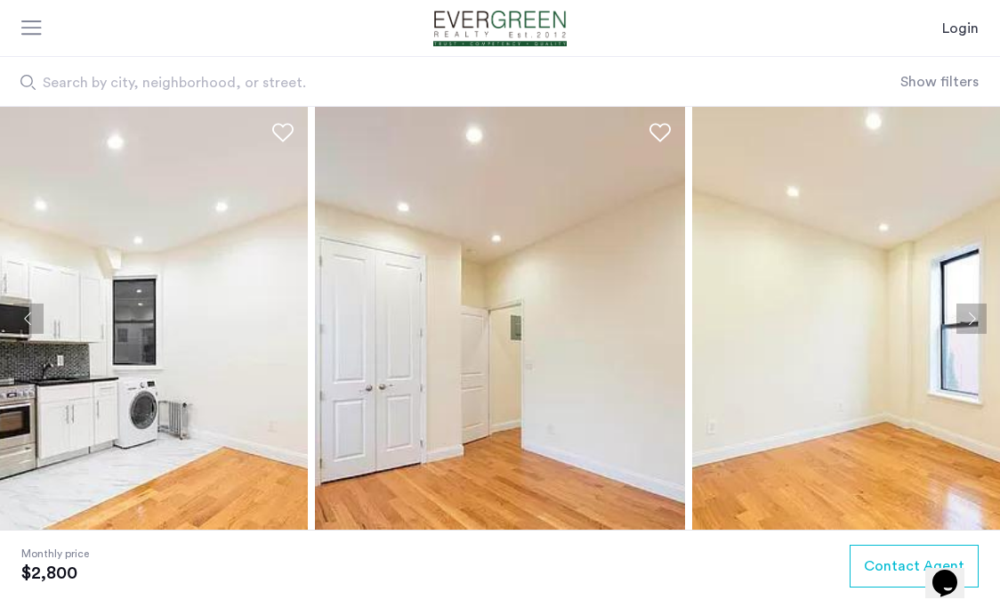
click at [973, 315] on button "Next apartment" at bounding box center [972, 319] width 30 height 30
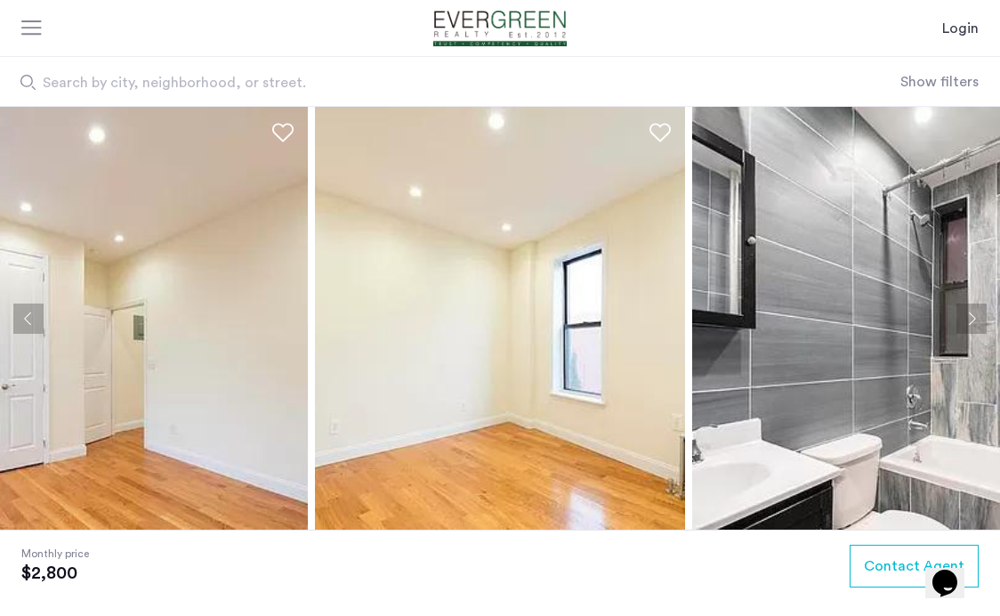
click at [973, 315] on button "Next apartment" at bounding box center [972, 319] width 30 height 30
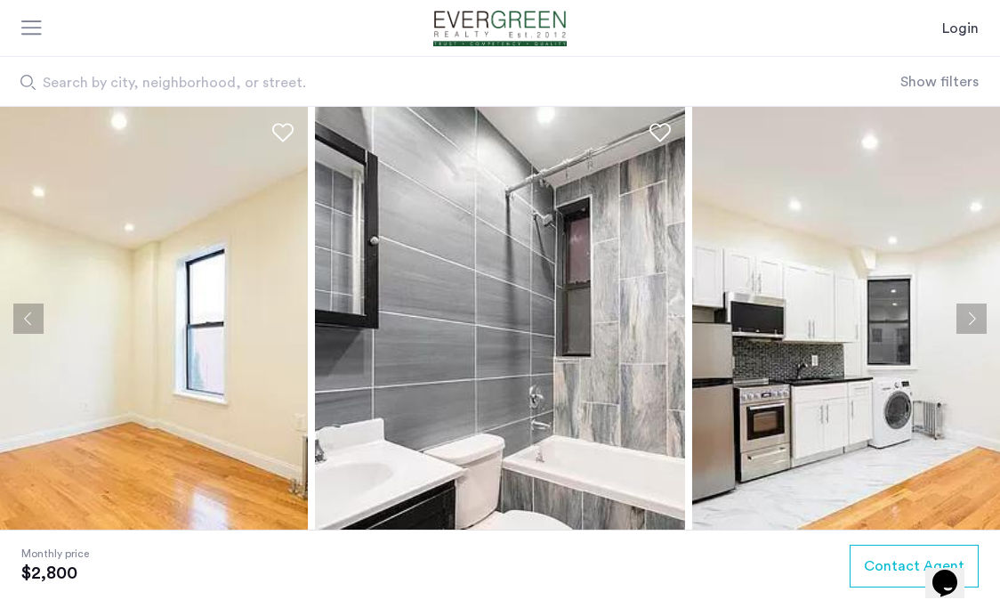
click at [973, 315] on button "Next apartment" at bounding box center [972, 319] width 30 height 30
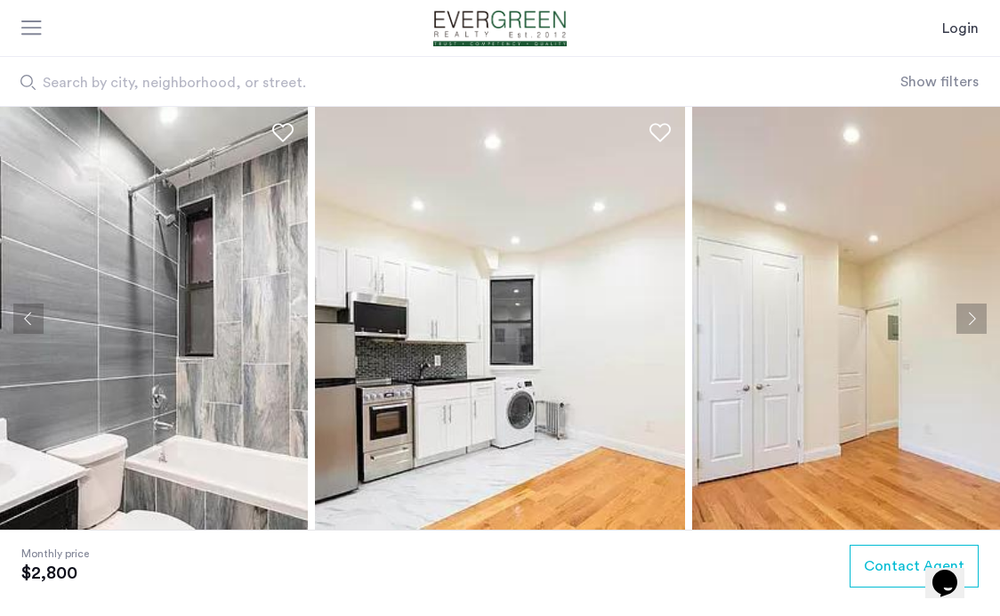
click at [973, 315] on button "Next apartment" at bounding box center [972, 319] width 30 height 30
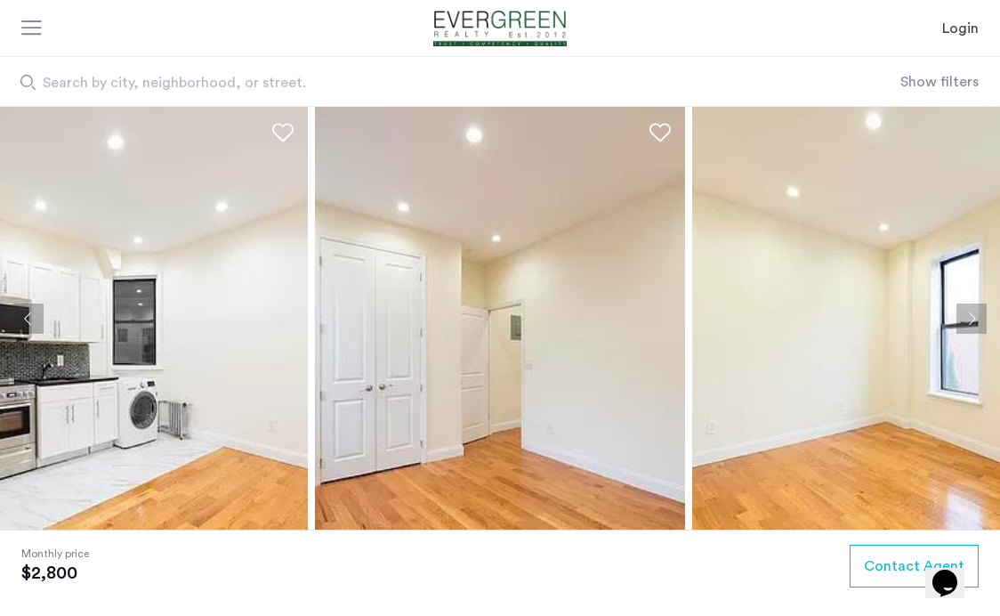
click at [973, 315] on button "Next apartment" at bounding box center [972, 319] width 30 height 30
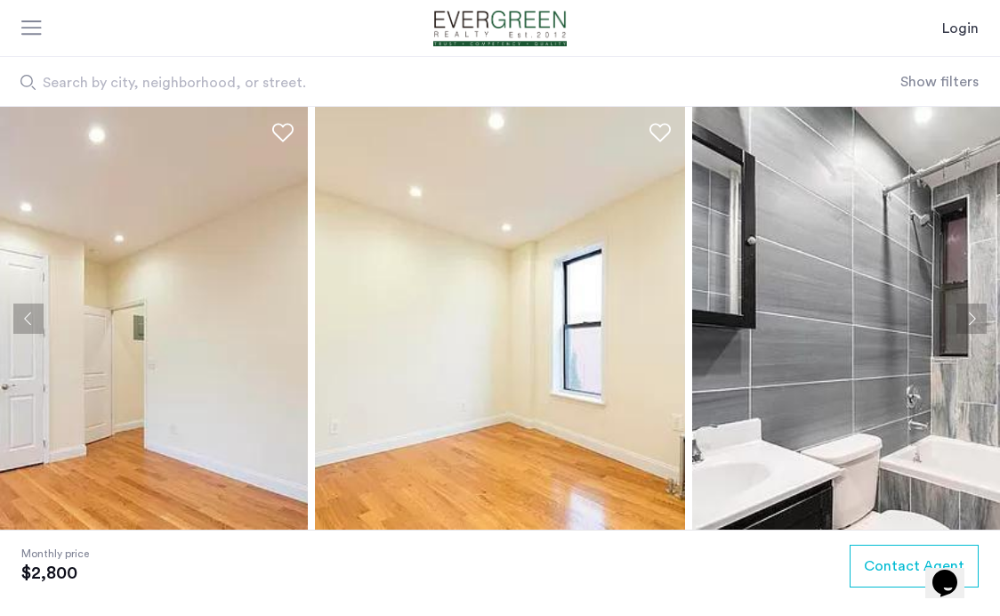
click at [973, 315] on button "Next apartment" at bounding box center [972, 319] width 30 height 30
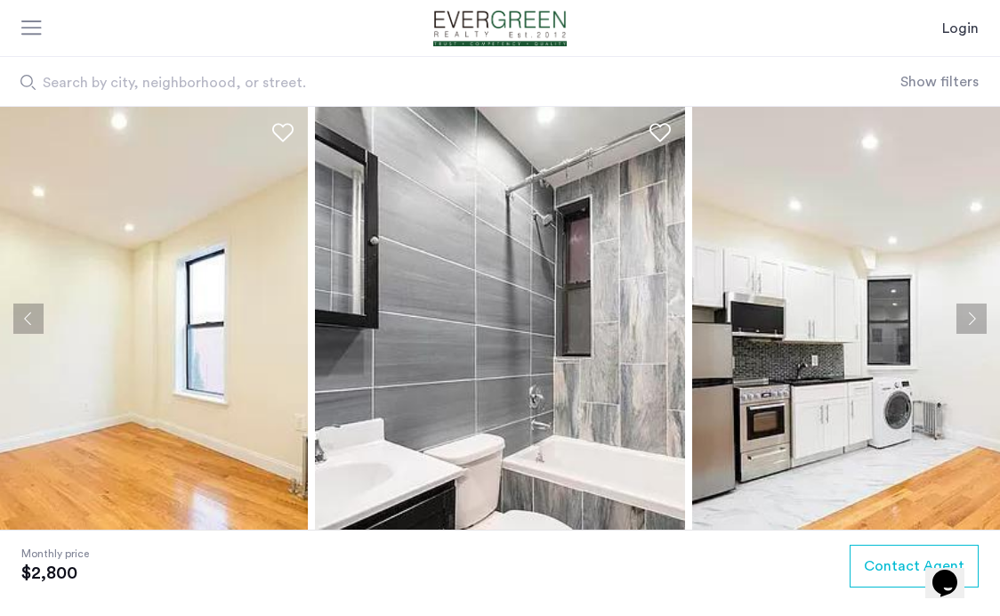
click at [973, 315] on button "Next apartment" at bounding box center [972, 319] width 30 height 30
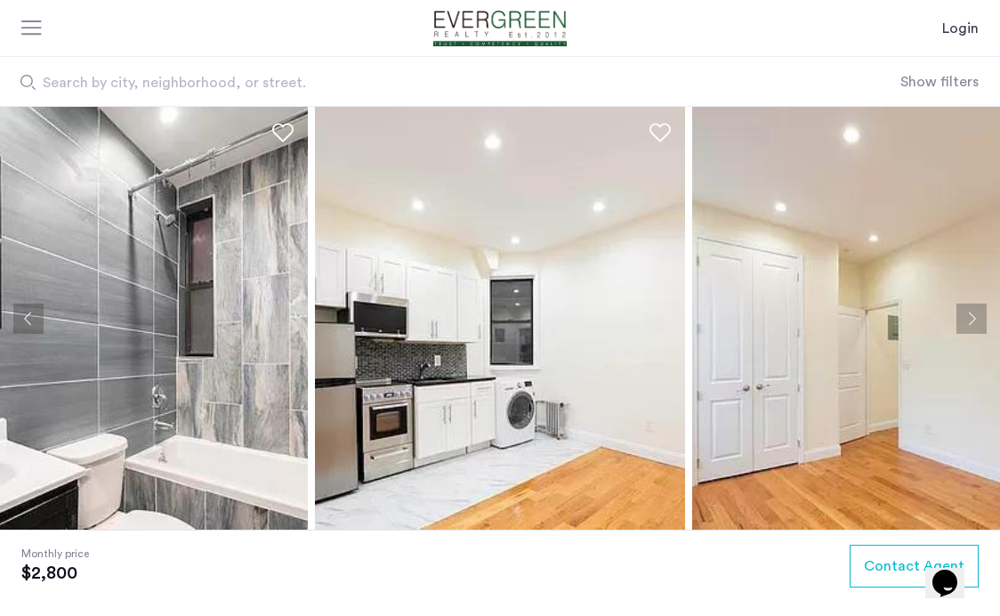
click at [973, 315] on button "Next apartment" at bounding box center [972, 319] width 30 height 30
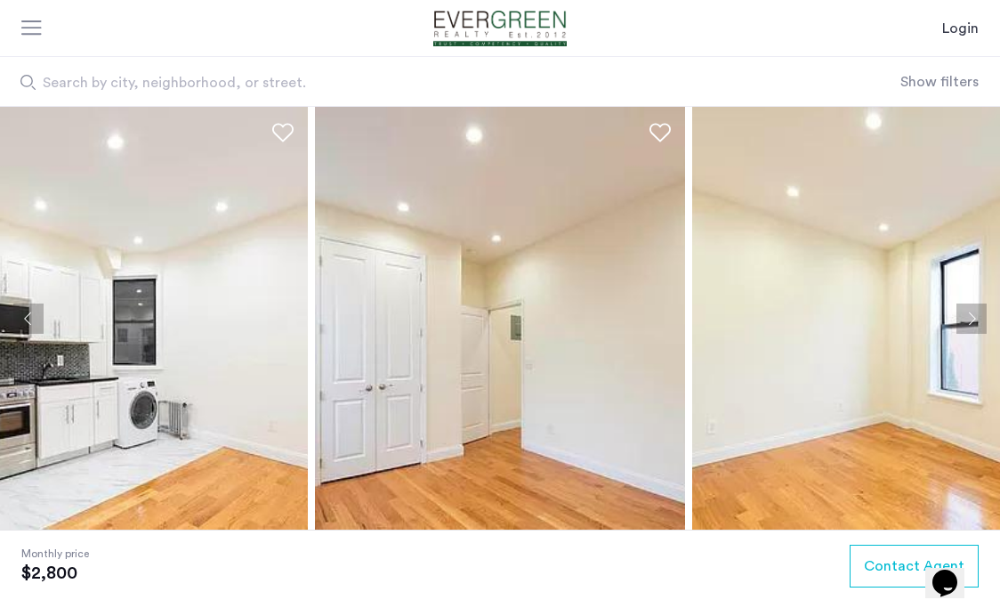
click at [973, 315] on button "Next apartment" at bounding box center [972, 319] width 30 height 30
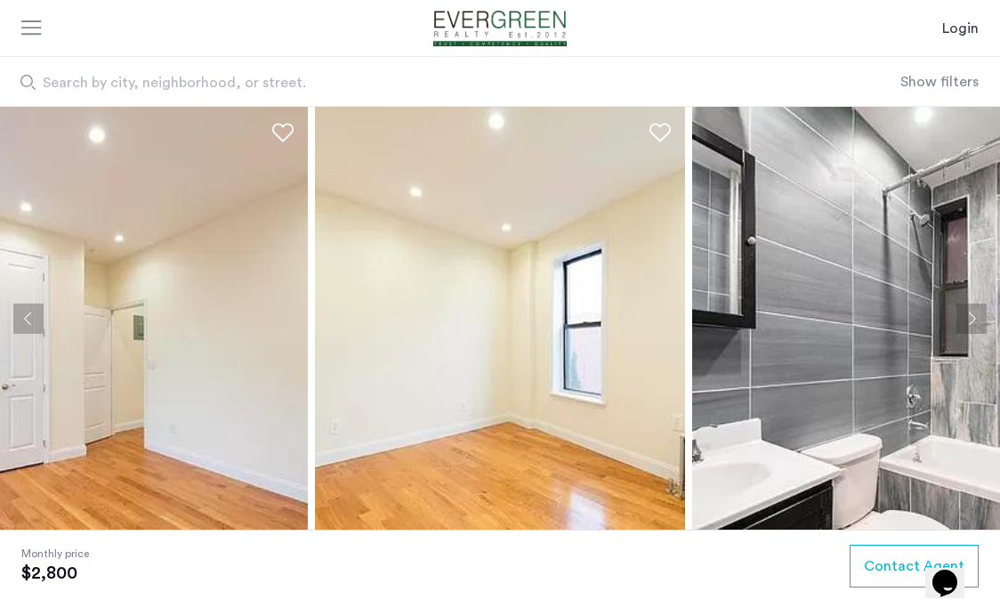
click at [973, 315] on button "Next apartment" at bounding box center [972, 319] width 30 height 30
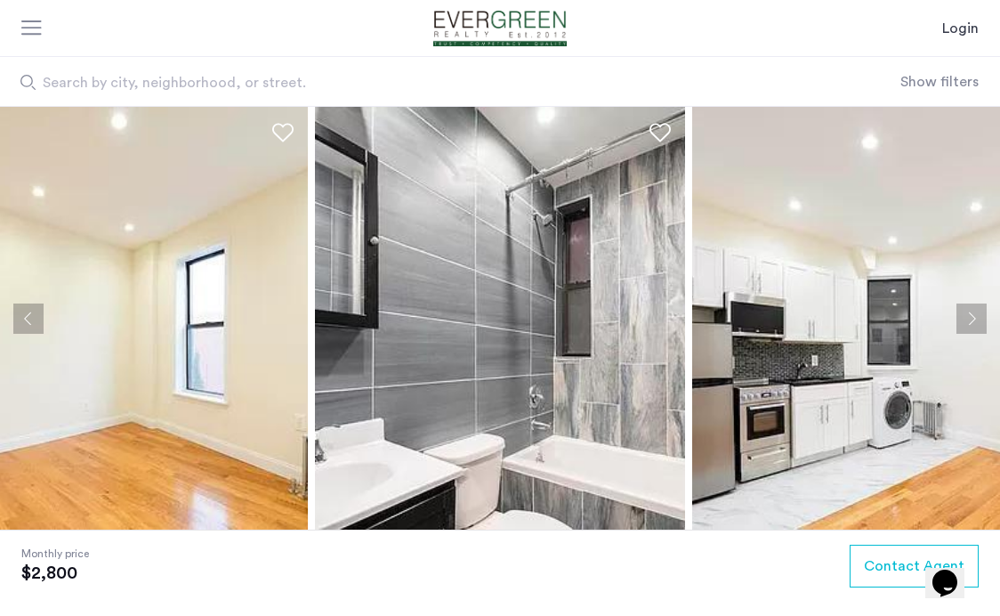
click at [973, 315] on button "Next apartment" at bounding box center [972, 319] width 30 height 30
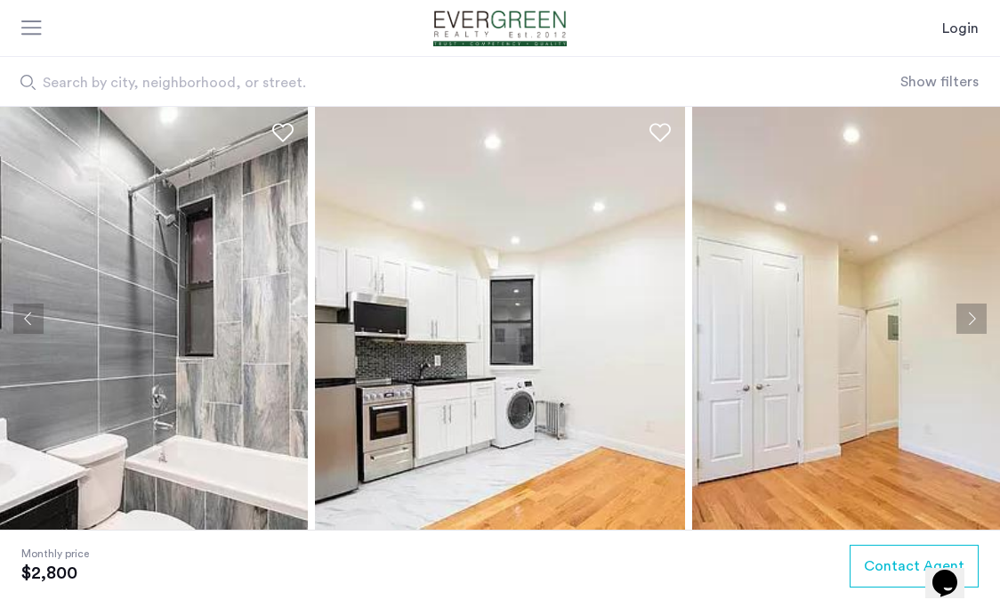
click at [973, 315] on button "Next apartment" at bounding box center [972, 319] width 30 height 30
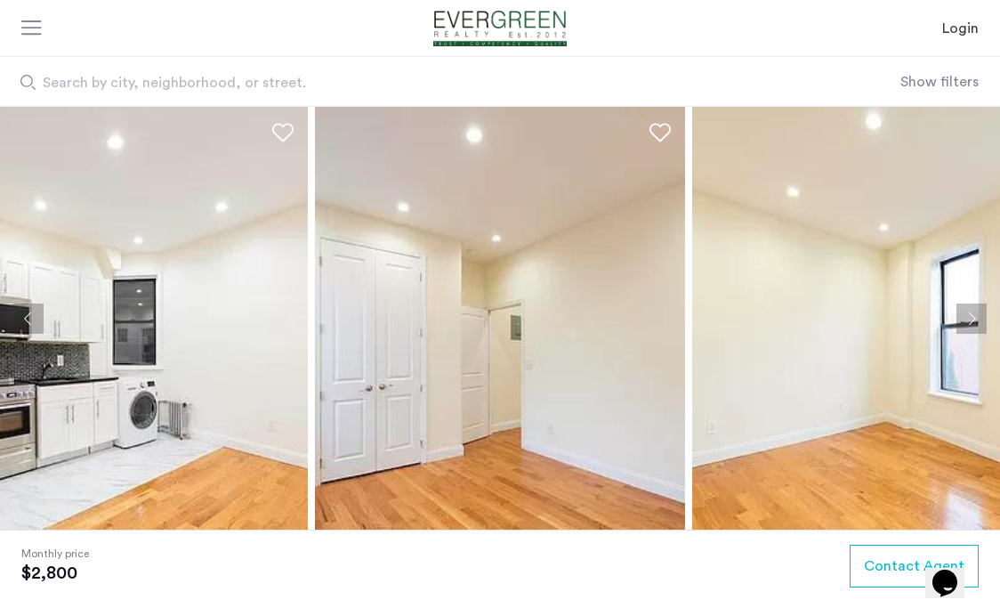
click at [973, 315] on button "Next apartment" at bounding box center [972, 319] width 30 height 30
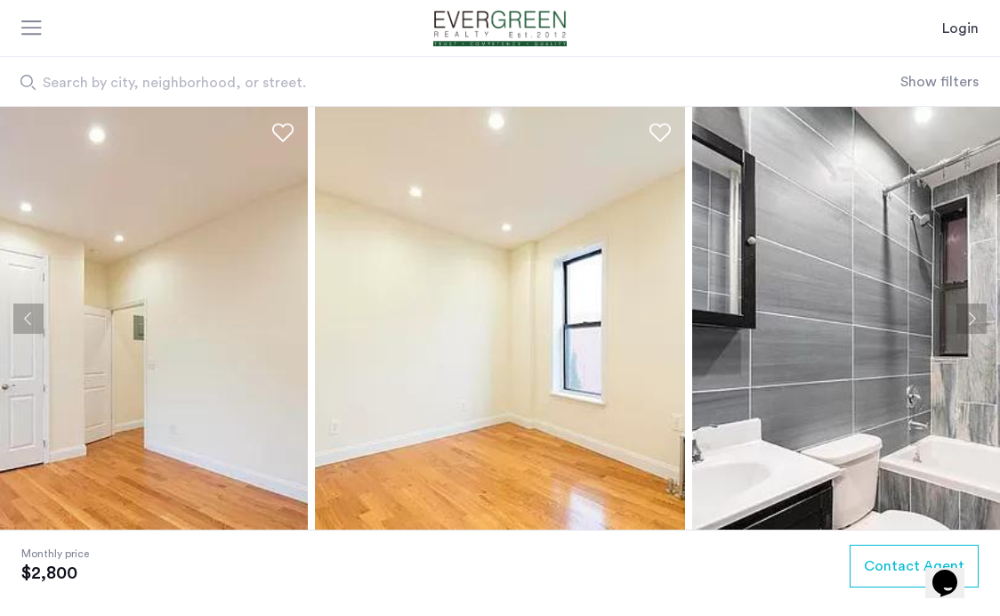
click at [973, 315] on button "Next apartment" at bounding box center [972, 319] width 30 height 30
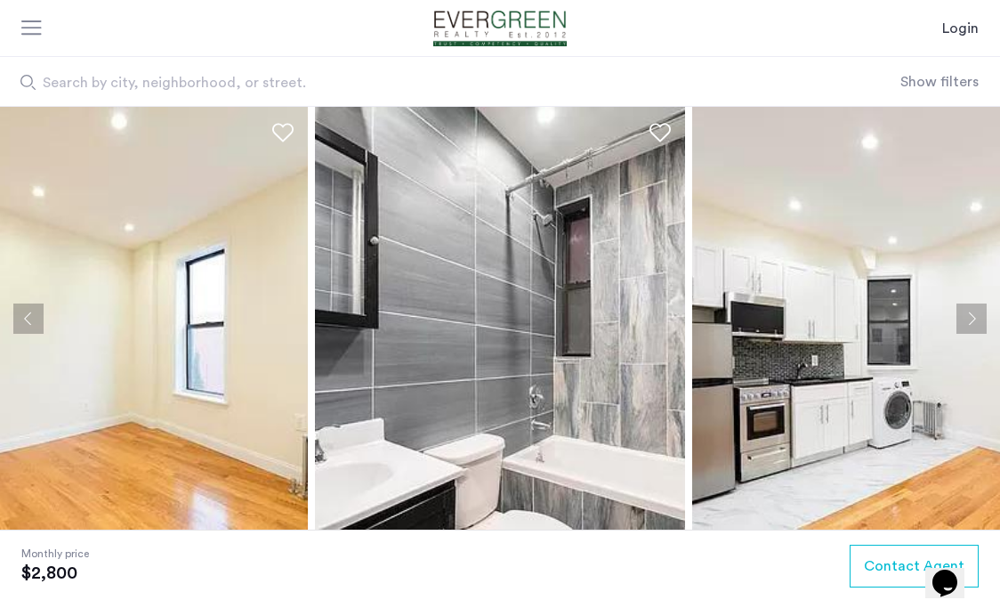
click at [973, 315] on button "Next apartment" at bounding box center [972, 319] width 30 height 30
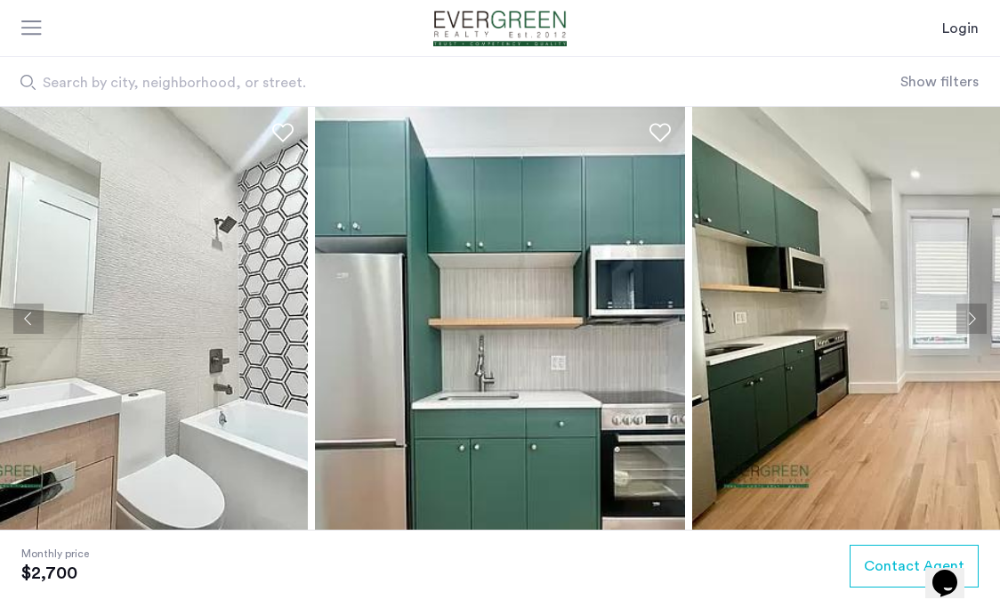
click at [967, 316] on button "Next apartment" at bounding box center [972, 319] width 30 height 30
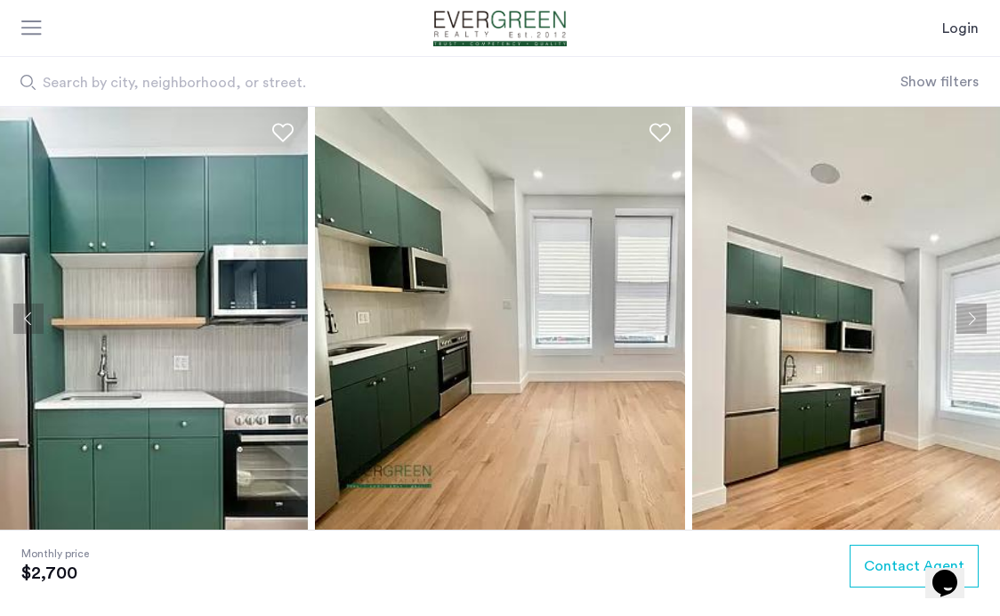
click at [962, 317] on button "Next apartment" at bounding box center [972, 319] width 30 height 30
